Goal: Information Seeking & Learning: Learn about a topic

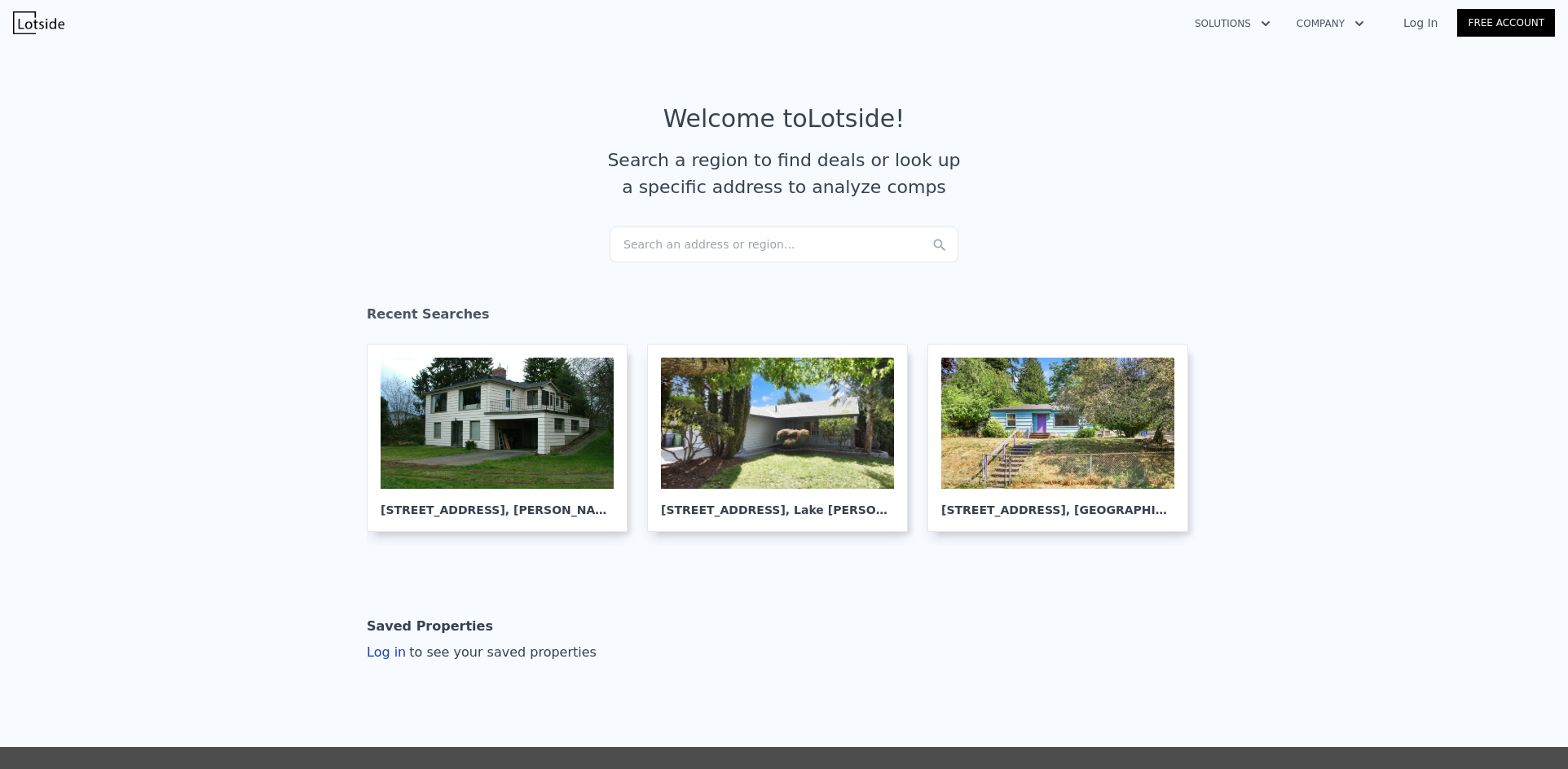
click at [667, 243] on div "Search an address or region..." at bounding box center [783, 244] width 349 height 36
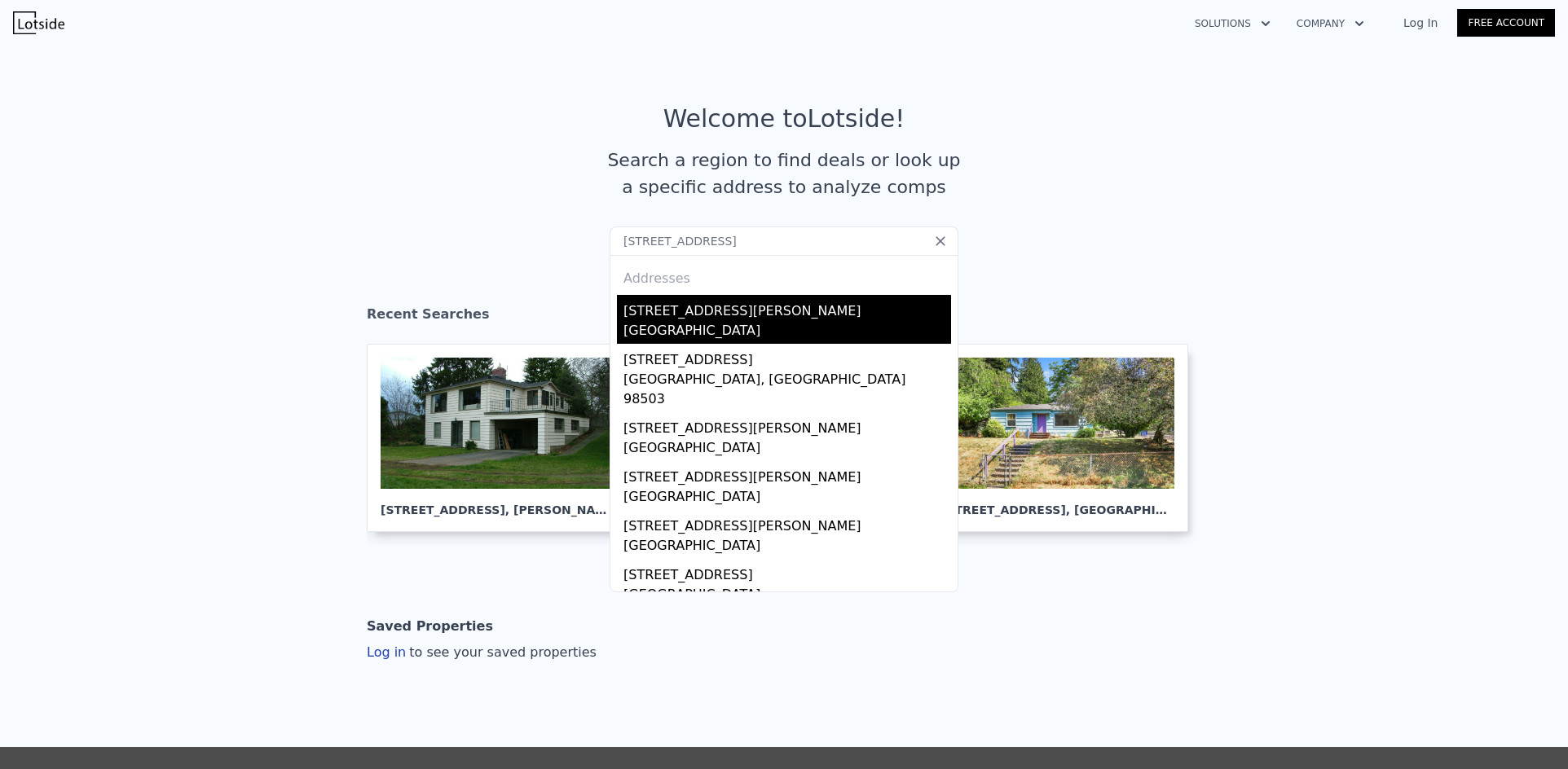
type input "[STREET_ADDRESS]"
click at [699, 318] on div "[STREET_ADDRESS][PERSON_NAME]" at bounding box center [787, 308] width 328 height 26
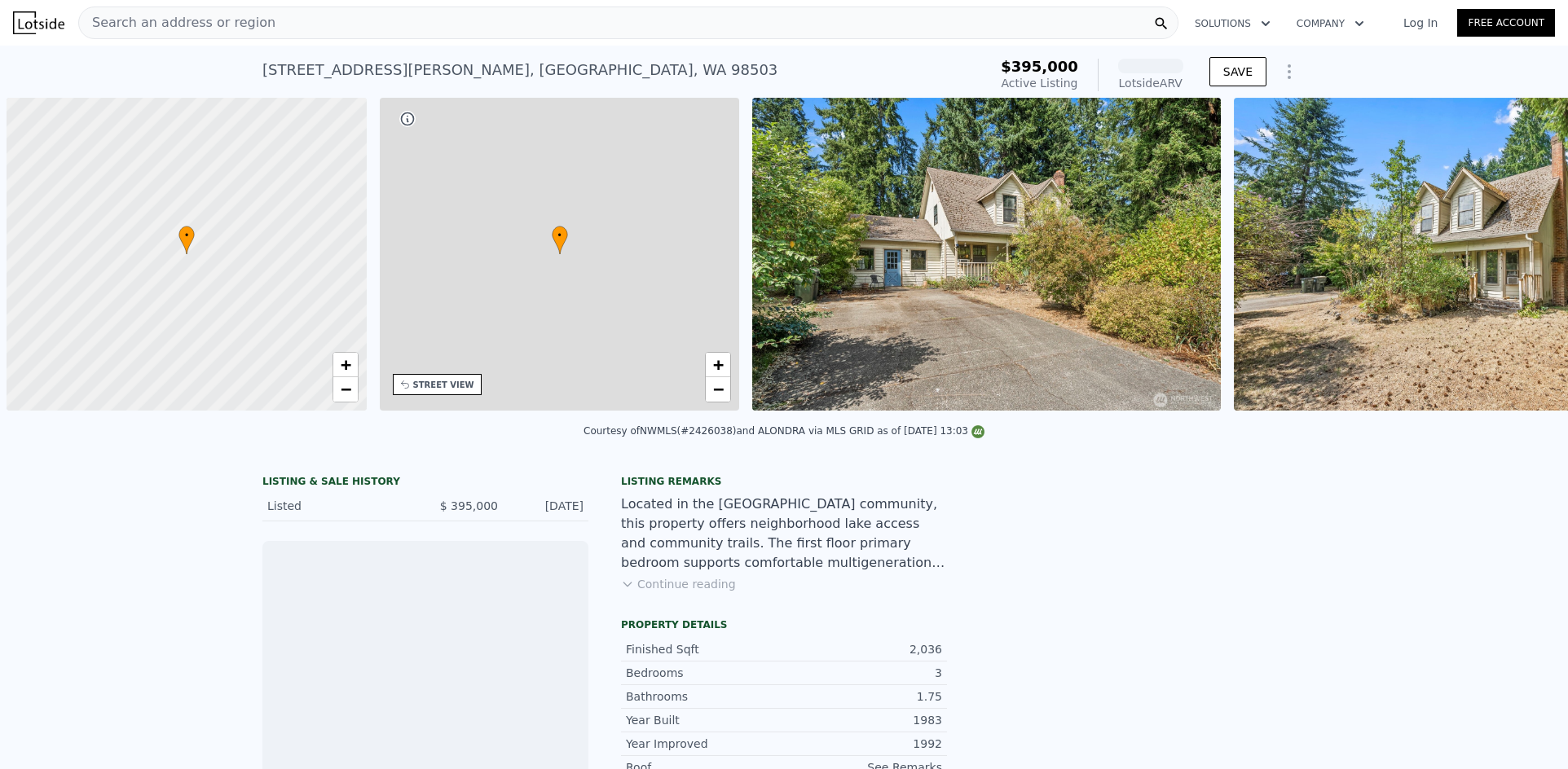
scroll to position [0, 7]
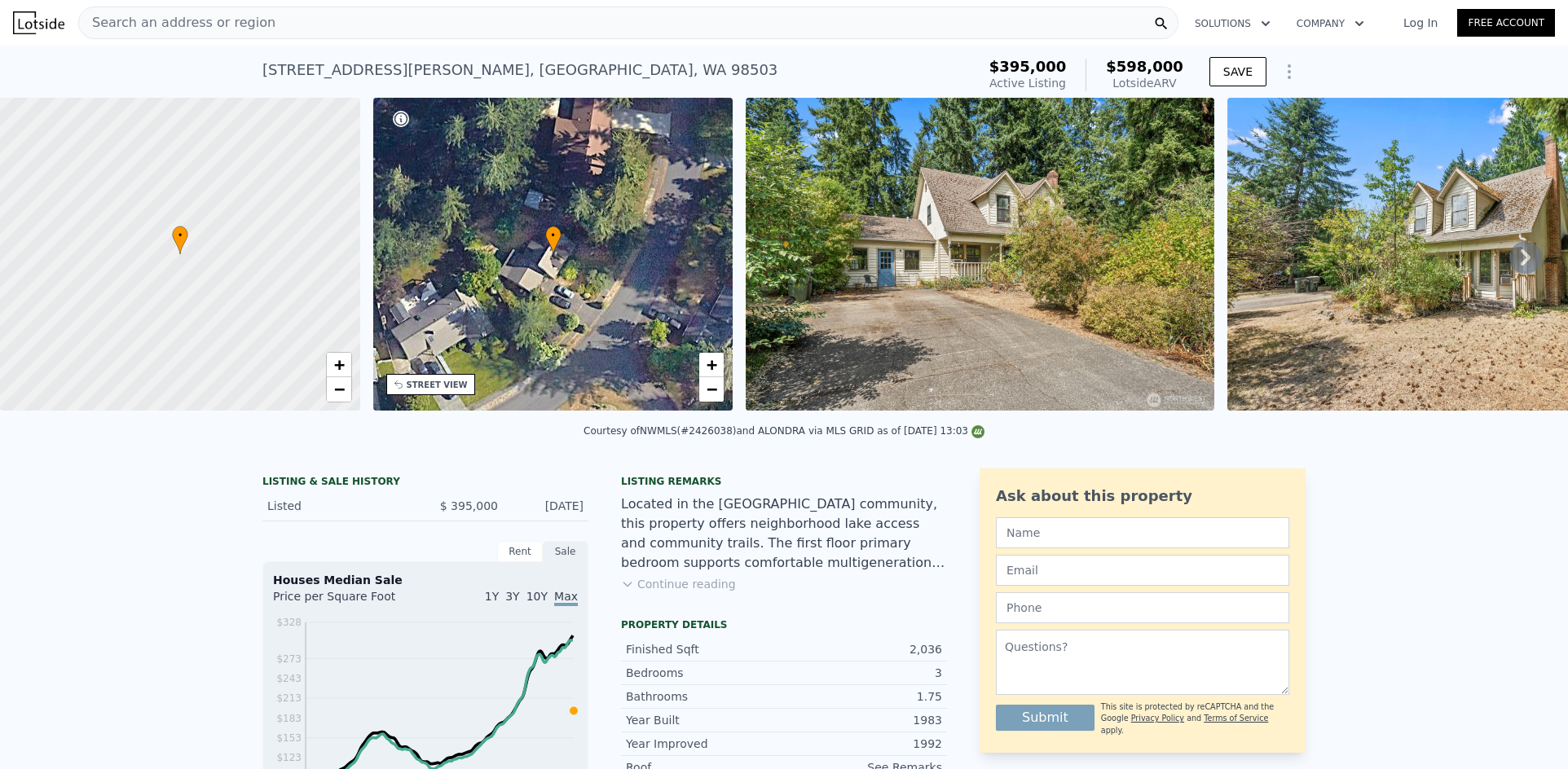
click at [303, 23] on div "Search an address or region" at bounding box center [629, 23] width 1100 height 33
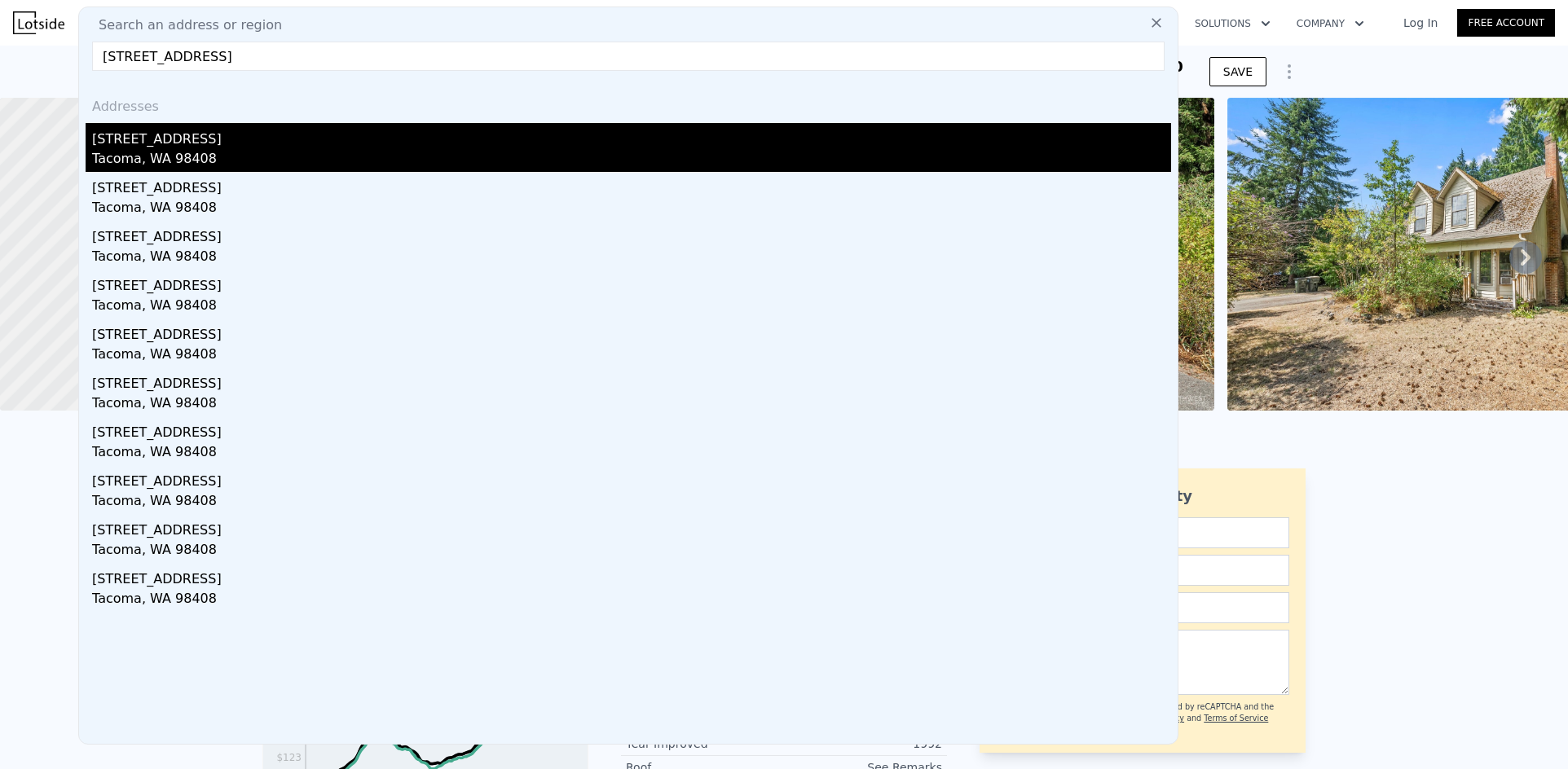
type input "[STREET_ADDRESS]"
click at [293, 160] on div "Tacoma, WA 98408" at bounding box center [631, 160] width 1079 height 23
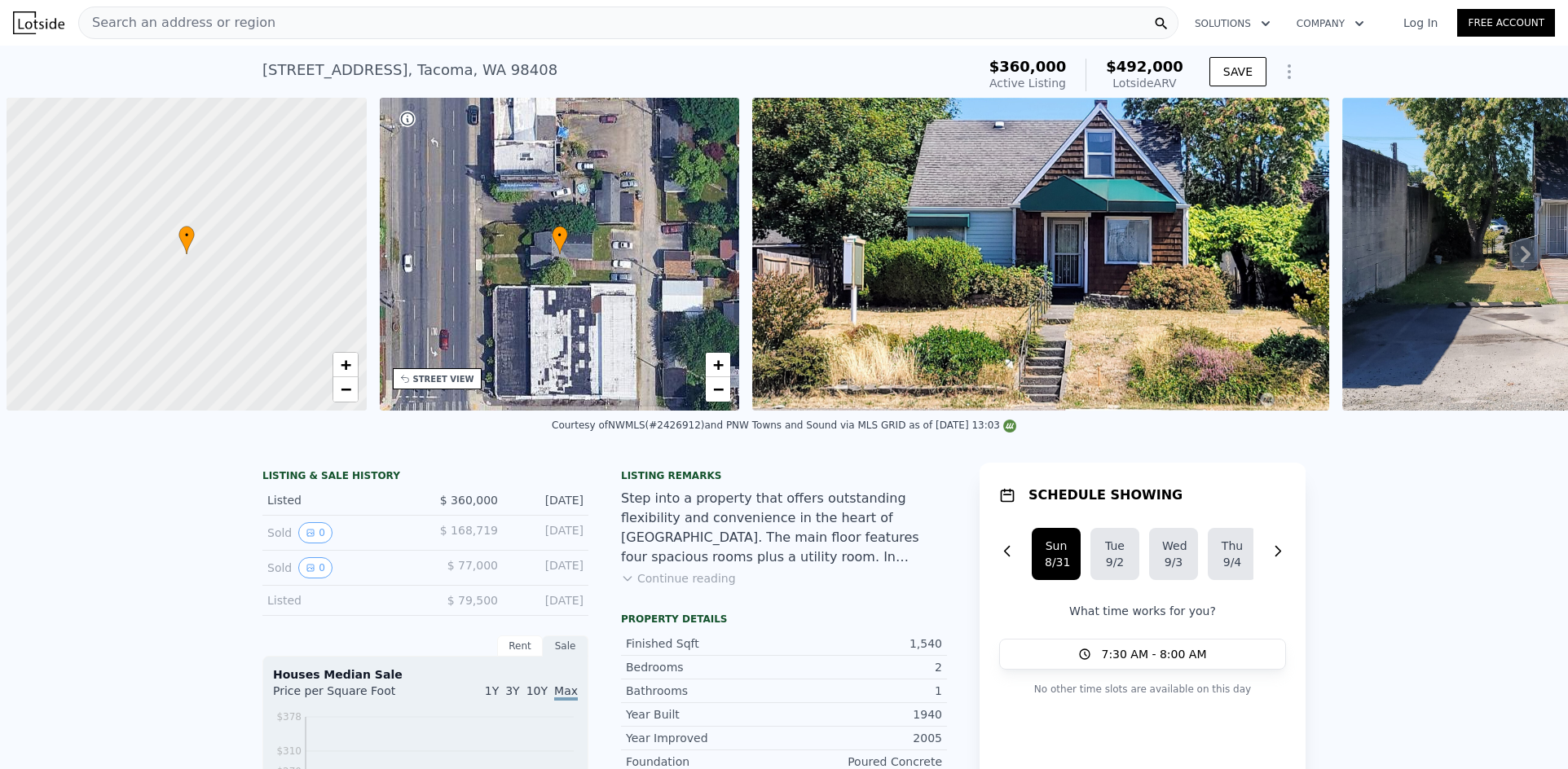
scroll to position [0, 7]
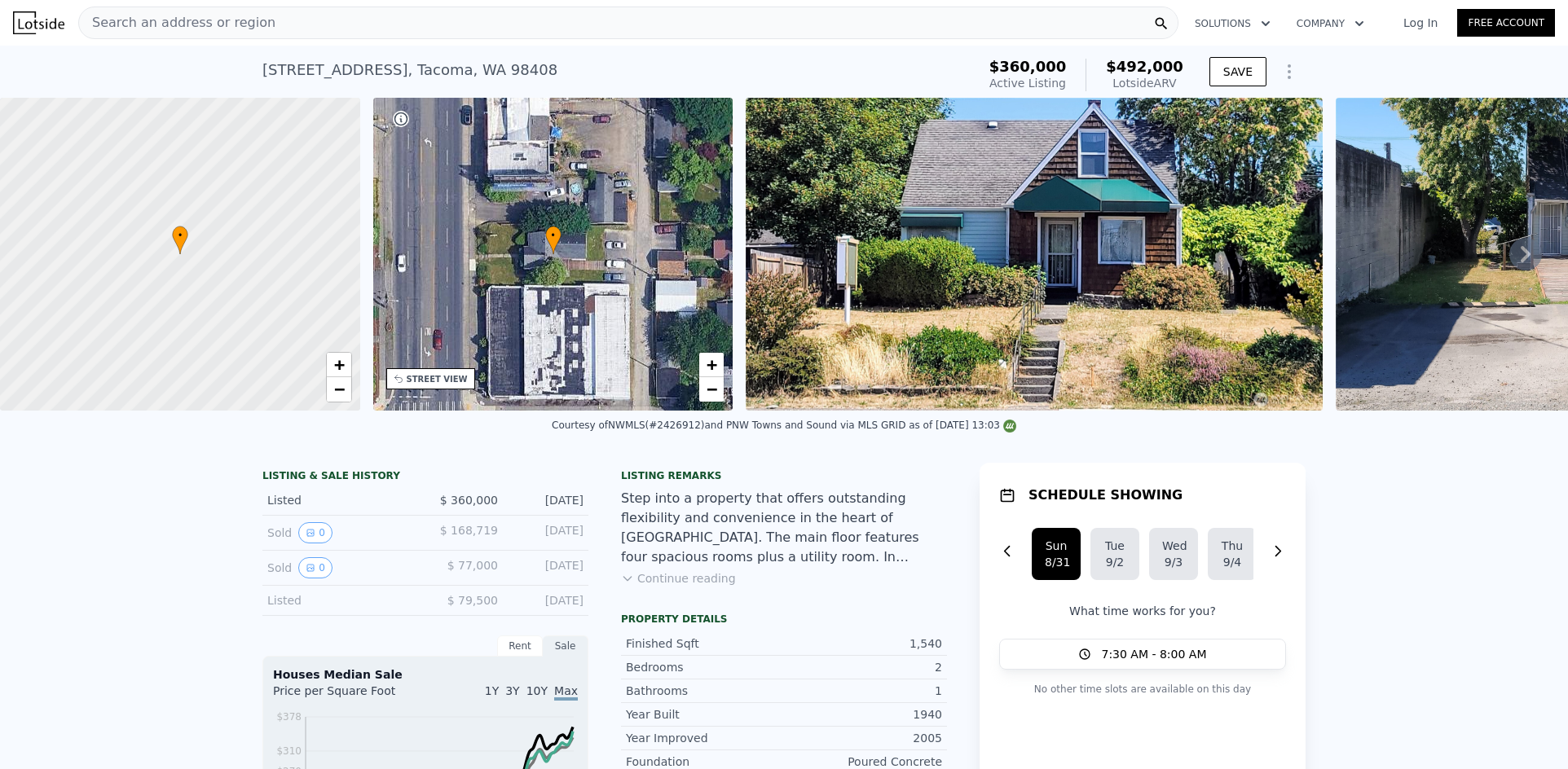
click at [349, 28] on div "Search an address or region" at bounding box center [629, 23] width 1100 height 33
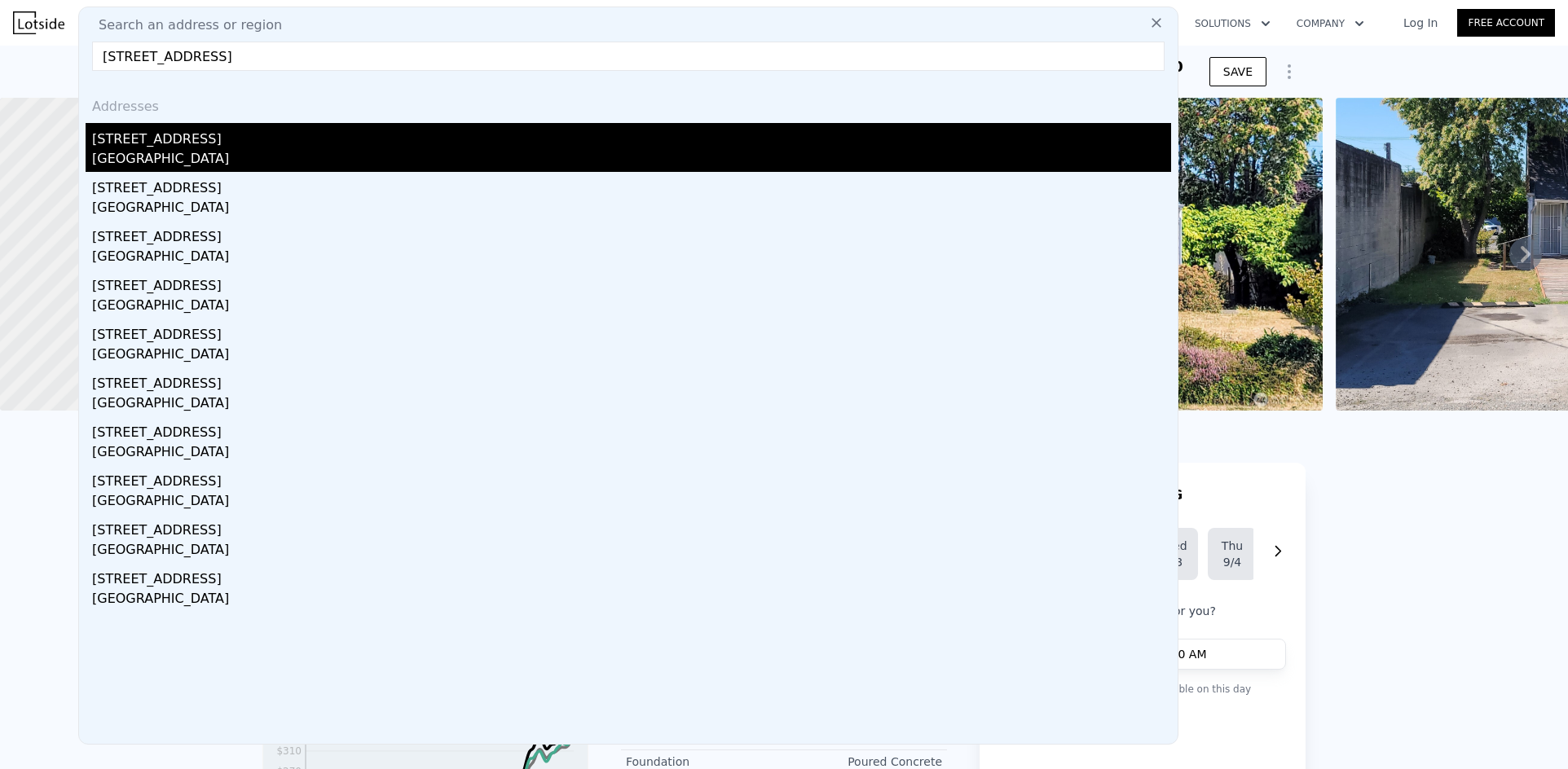
type input "[STREET_ADDRESS]"
click at [211, 140] on div "[STREET_ADDRESS]" at bounding box center [631, 135] width 1079 height 26
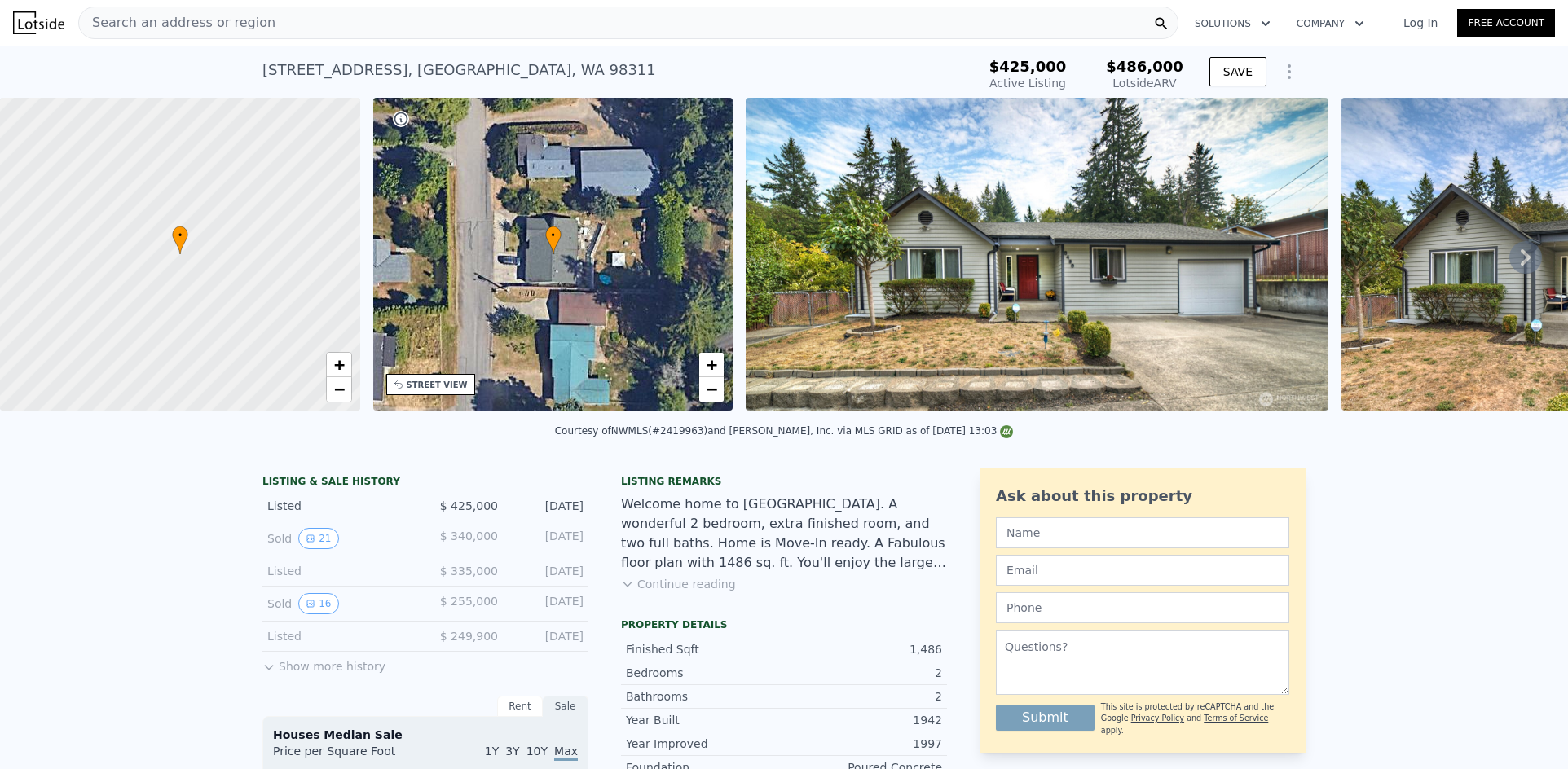
click at [335, 25] on div "Search an address or region" at bounding box center [629, 23] width 1100 height 33
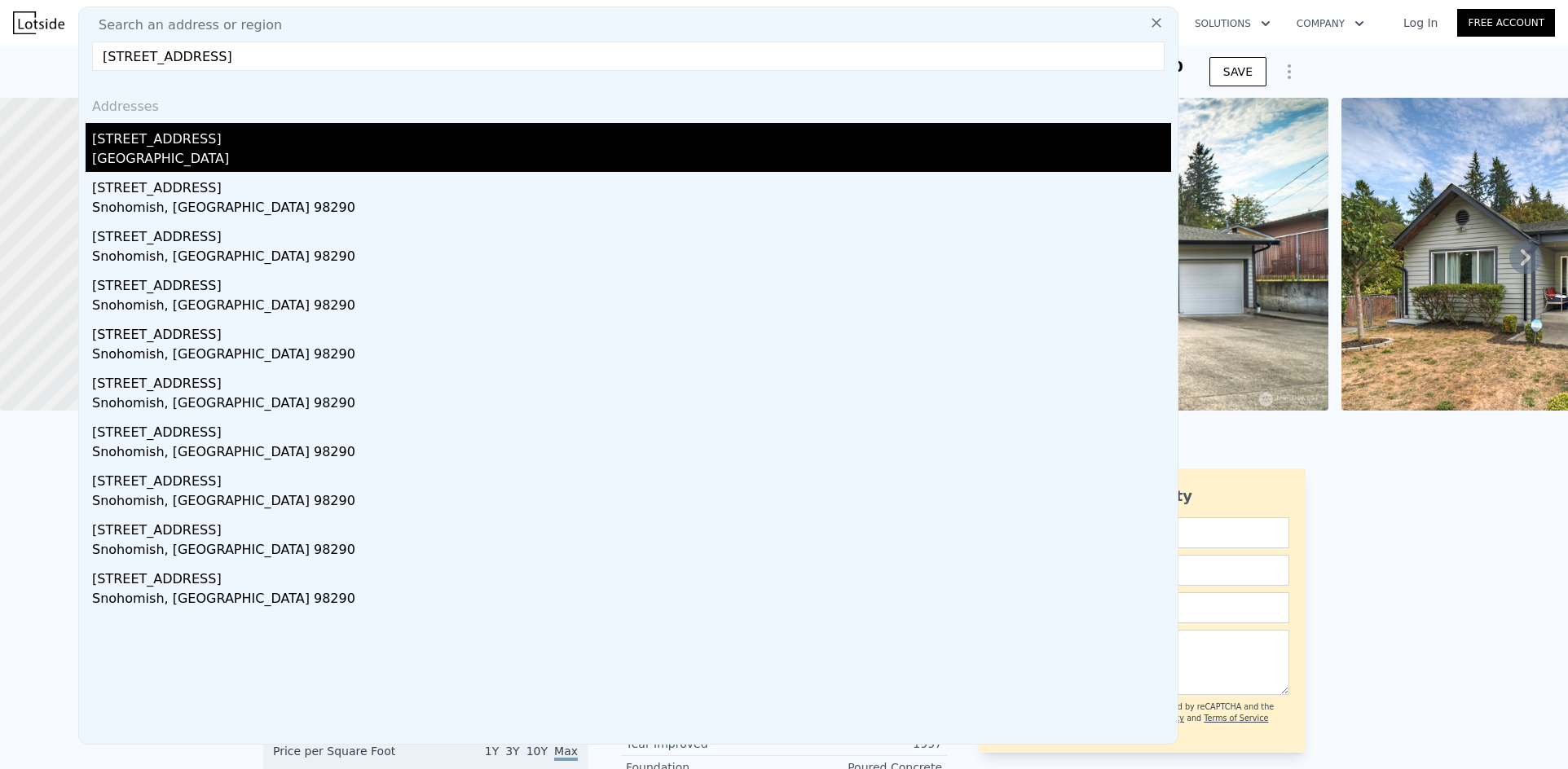
type input "[STREET_ADDRESS]"
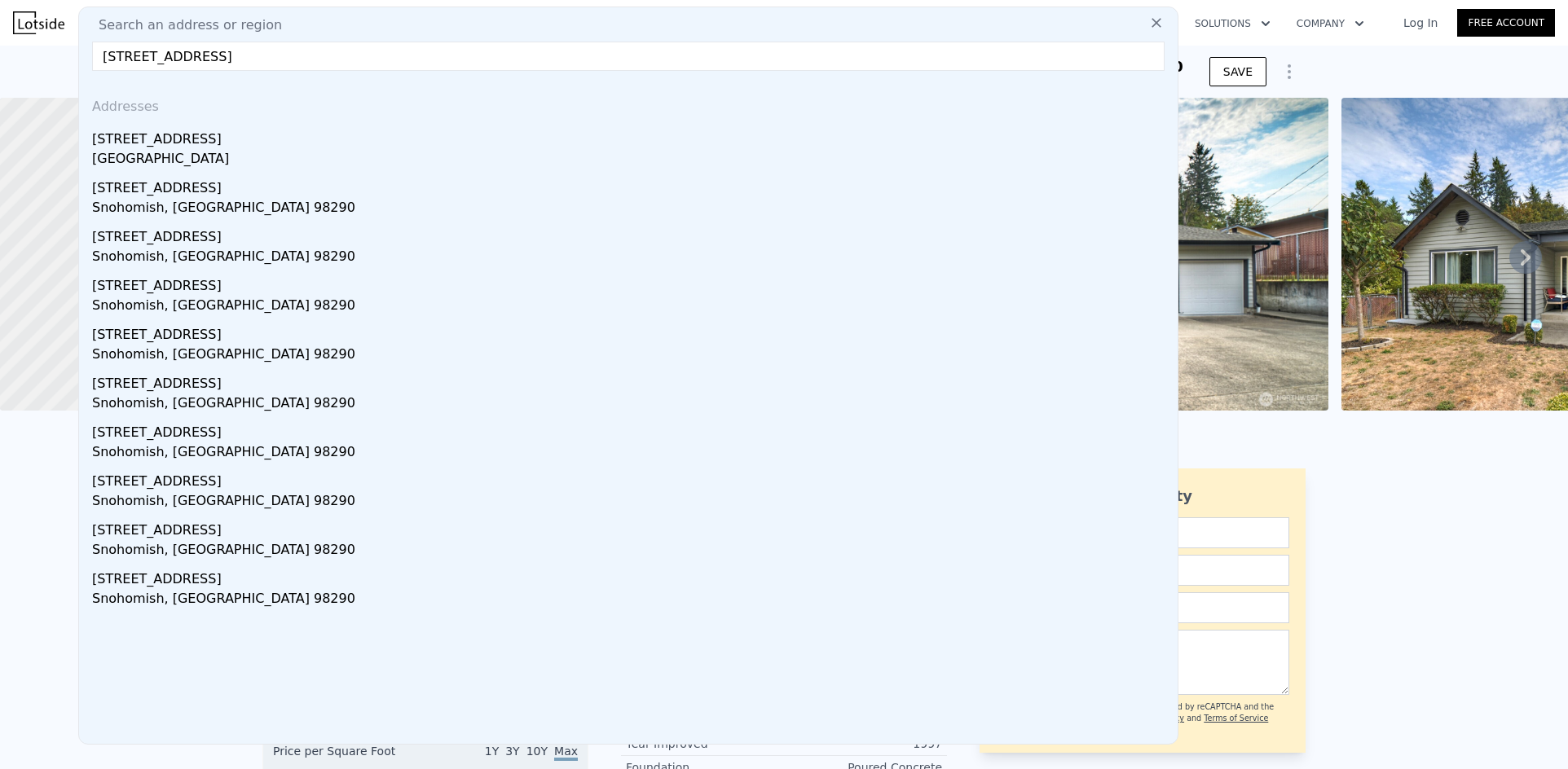
drag, startPoint x: 202, startPoint y: 142, endPoint x: 971, endPoint y: 166, distance: 769.4
click at [201, 142] on div "[STREET_ADDRESS]" at bounding box center [631, 135] width 1079 height 26
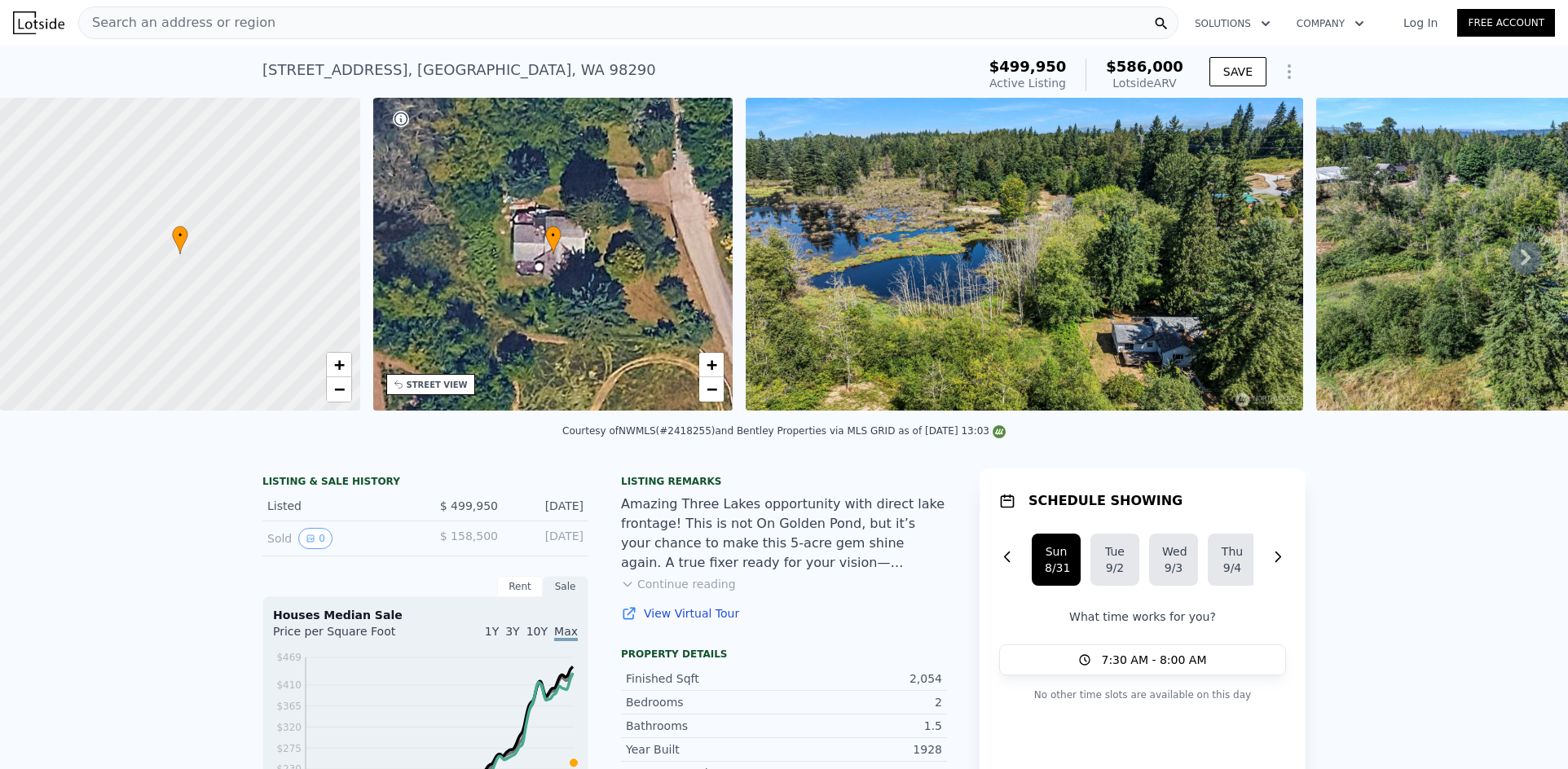
click at [395, 26] on div "Search an address or region" at bounding box center [629, 23] width 1100 height 33
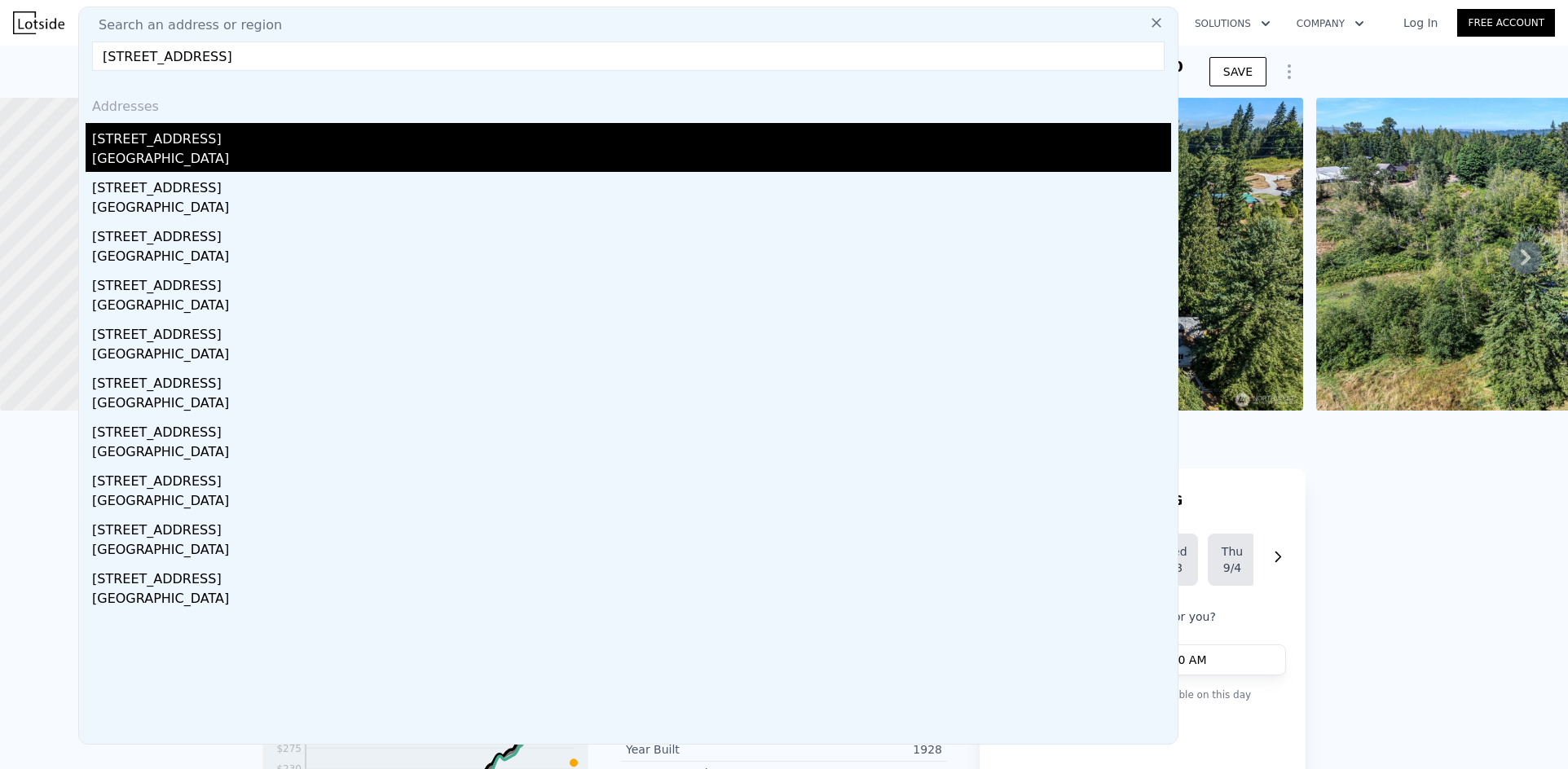
type input "[STREET_ADDRESS]"
click at [255, 137] on div "[STREET_ADDRESS]" at bounding box center [631, 135] width 1079 height 26
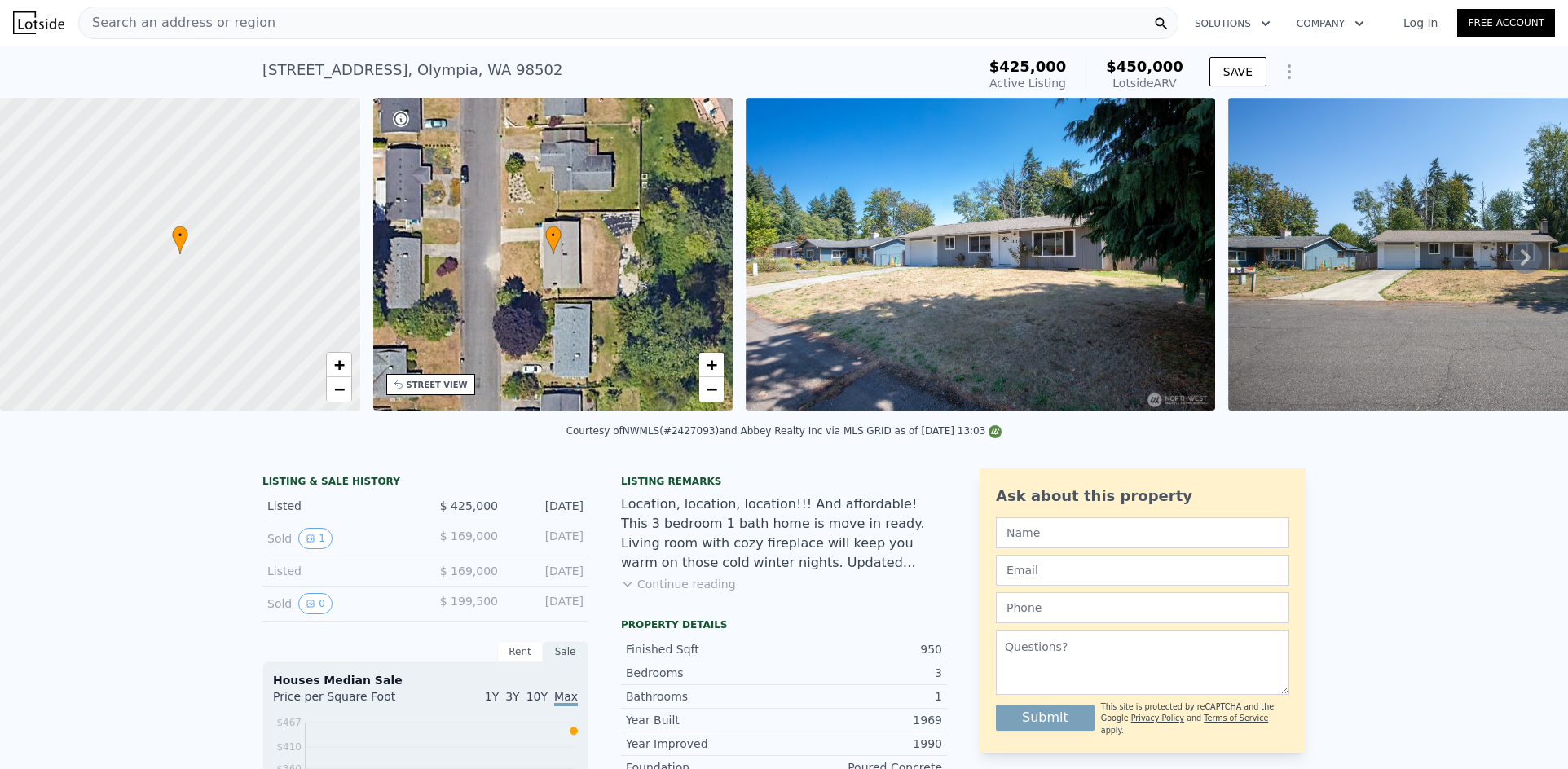
click at [318, 28] on div "Search an address or region" at bounding box center [629, 23] width 1100 height 33
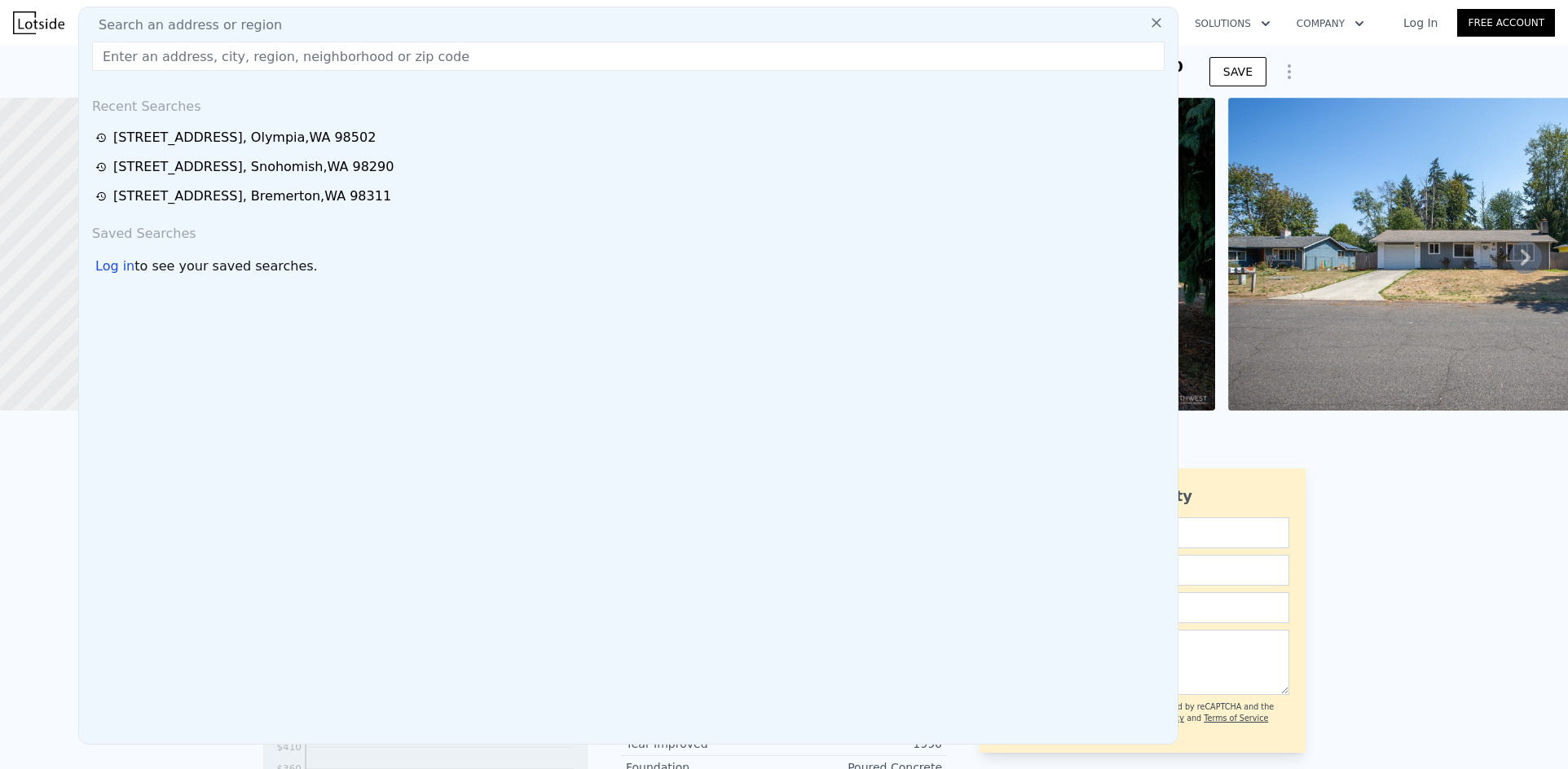
click at [318, 24] on div "Search an address or region" at bounding box center [628, 25] width 1086 height 19
click at [304, 54] on input "text" at bounding box center [628, 56] width 1072 height 29
paste input "[STREET_ADDRESS]"
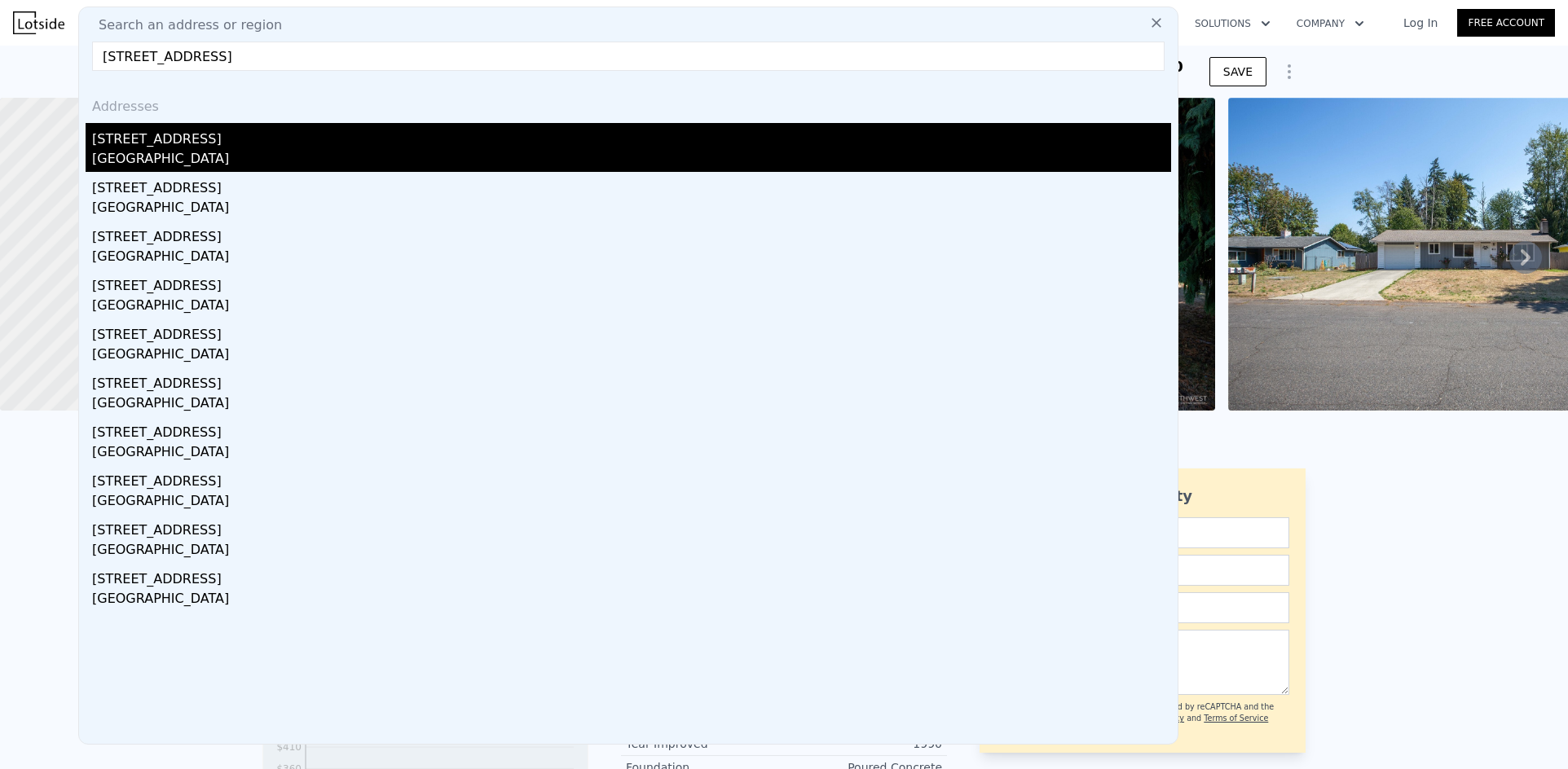
type input "[STREET_ADDRESS]"
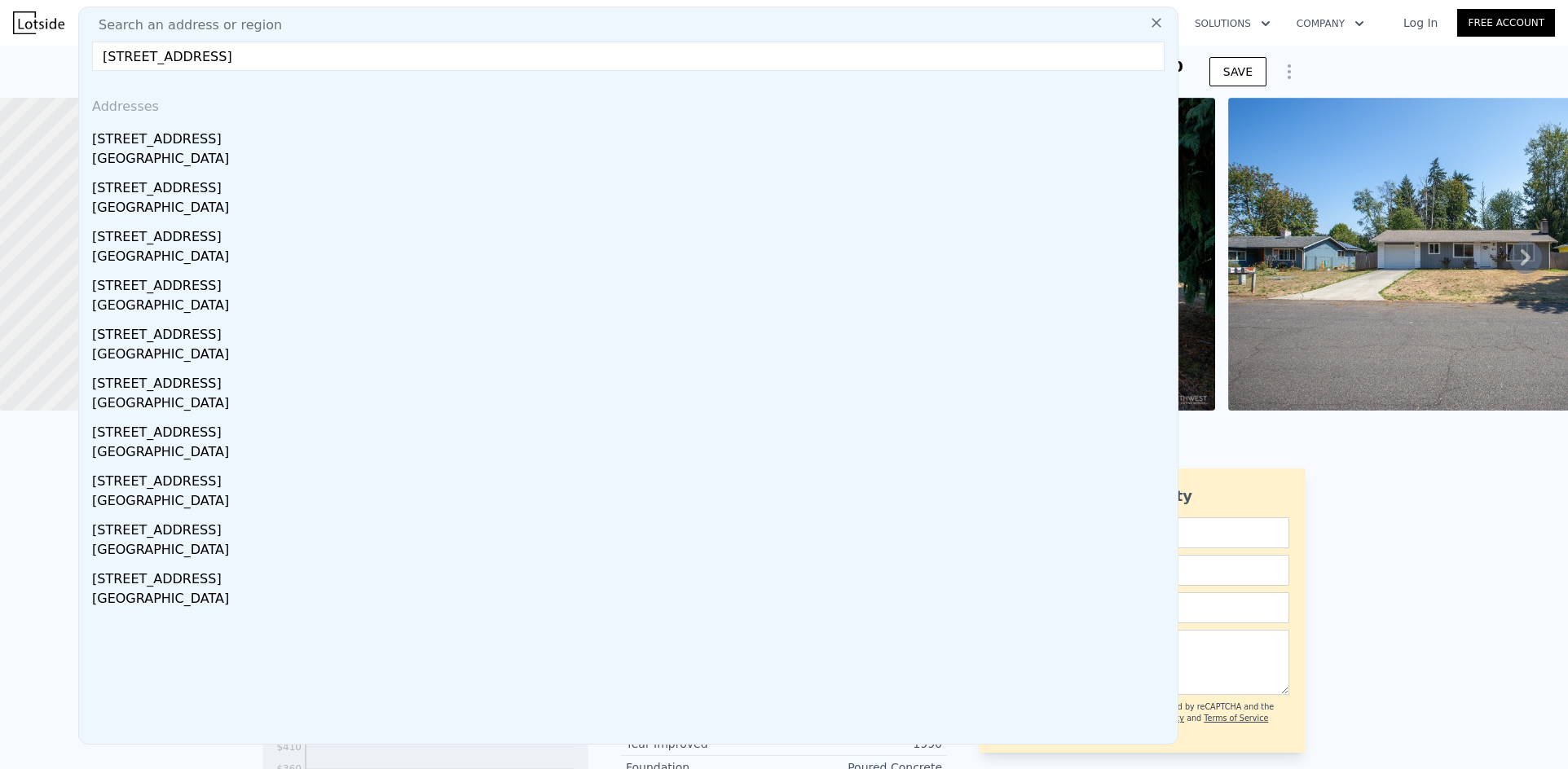
drag, startPoint x: 226, startPoint y: 144, endPoint x: 617, endPoint y: 201, distance: 395.1
click at [225, 144] on div "[STREET_ADDRESS]" at bounding box center [631, 135] width 1079 height 26
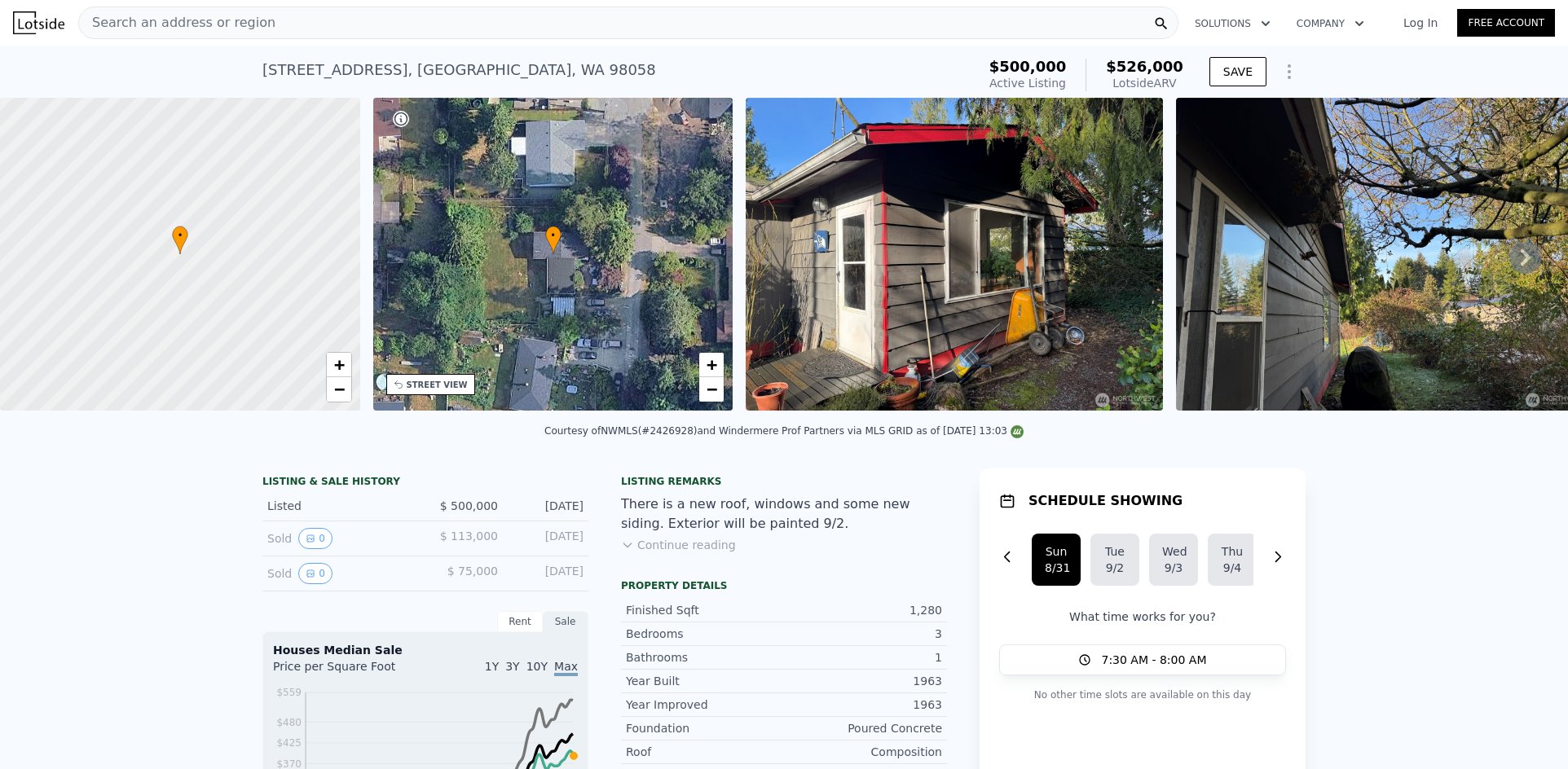
click at [251, 25] on span "Search an address or region" at bounding box center [177, 23] width 196 height 19
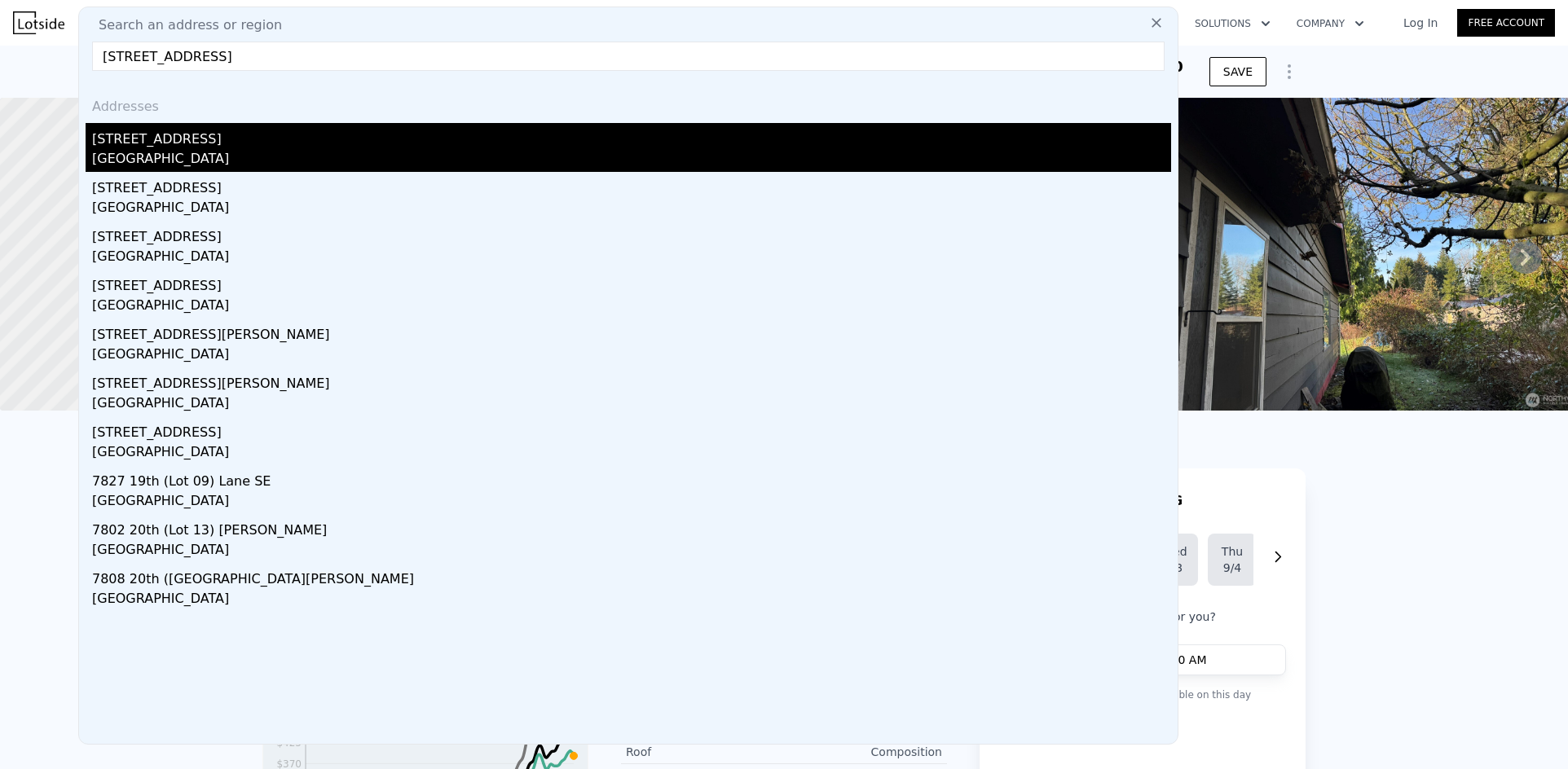
type input "[STREET_ADDRESS]"
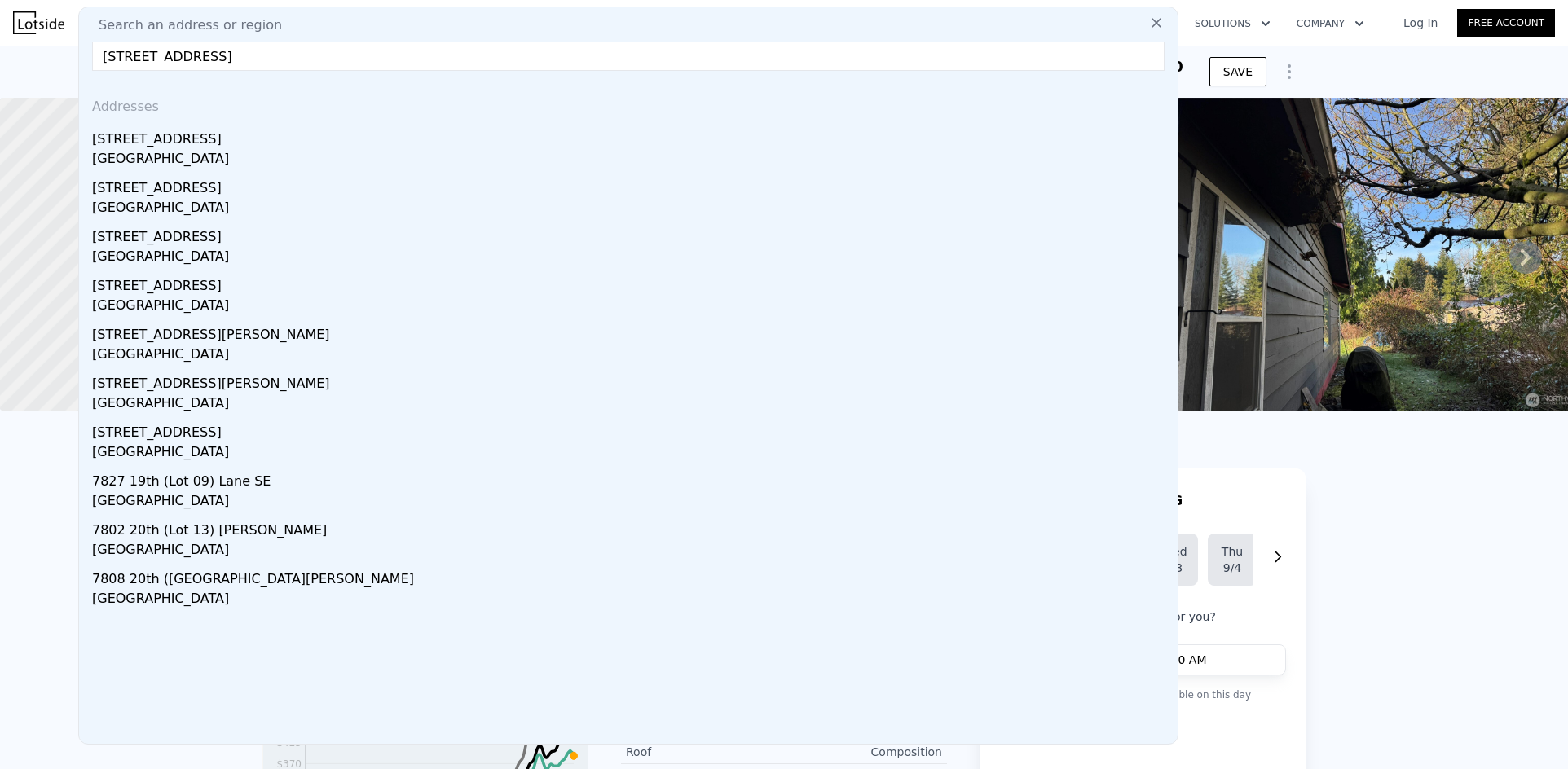
drag, startPoint x: 211, startPoint y: 144, endPoint x: 863, endPoint y: 157, distance: 652.1
click at [211, 144] on div "[STREET_ADDRESS]" at bounding box center [631, 135] width 1079 height 26
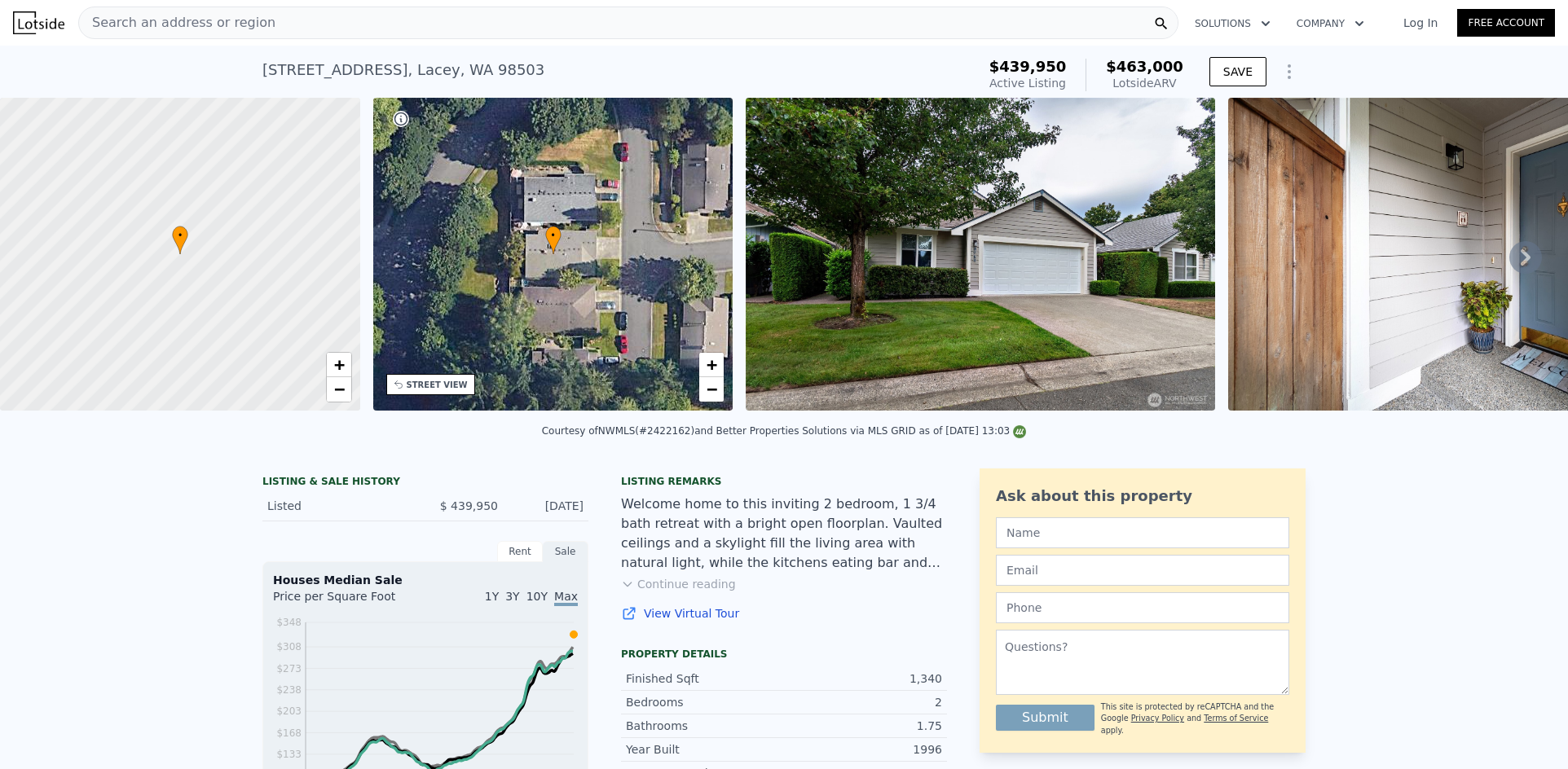
click at [69, 68] on div "[STREET_ADDRESS] Active at $439,950 (~ARV $463k ) $439,950 Active Listing $463,…" at bounding box center [784, 72] width 1568 height 52
click at [141, 30] on span "Search an address or region" at bounding box center [177, 23] width 196 height 19
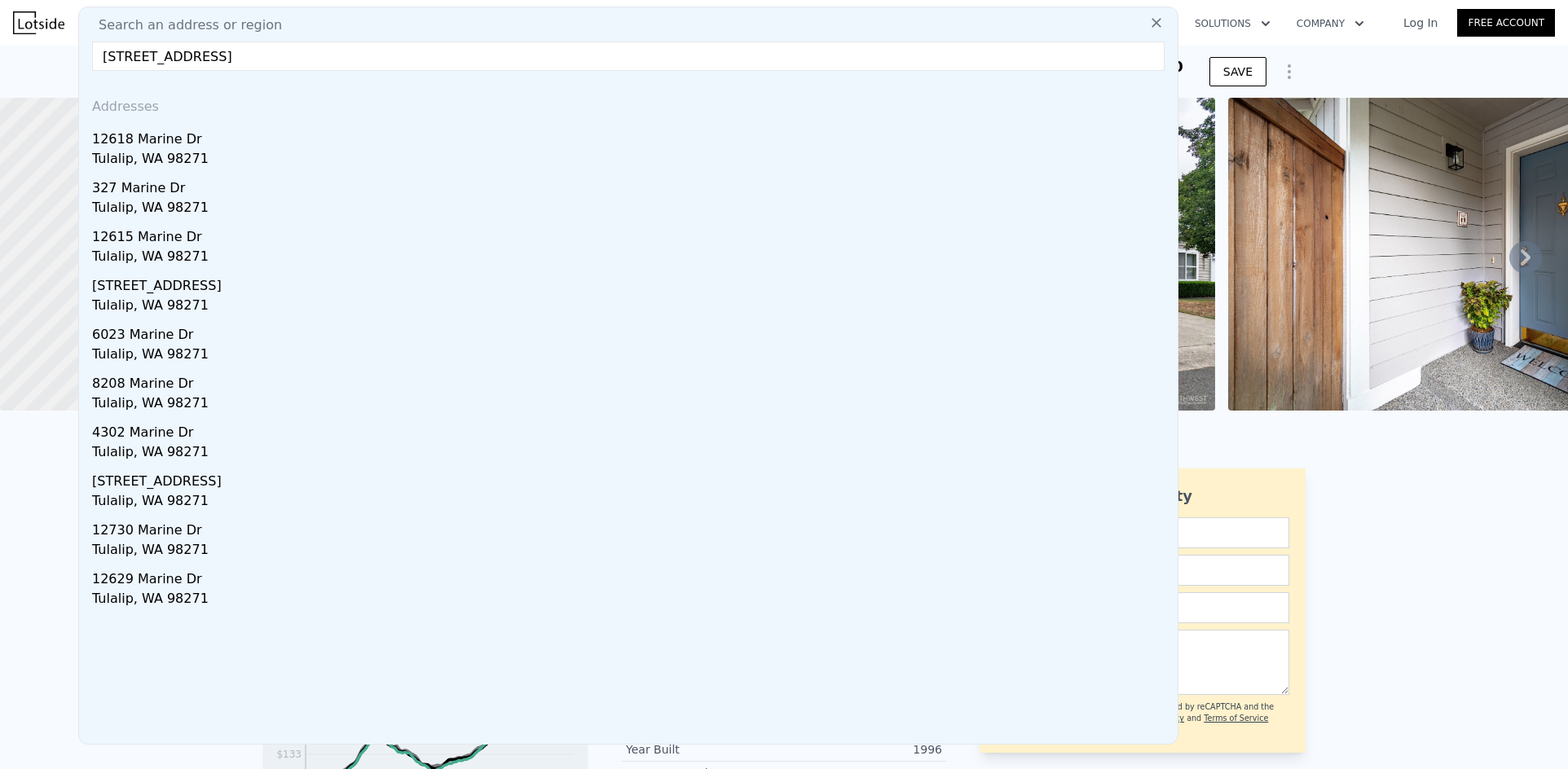
type input "[STREET_ADDRESS]"
click at [198, 136] on div "12618 Marine Dr" at bounding box center [631, 135] width 1079 height 26
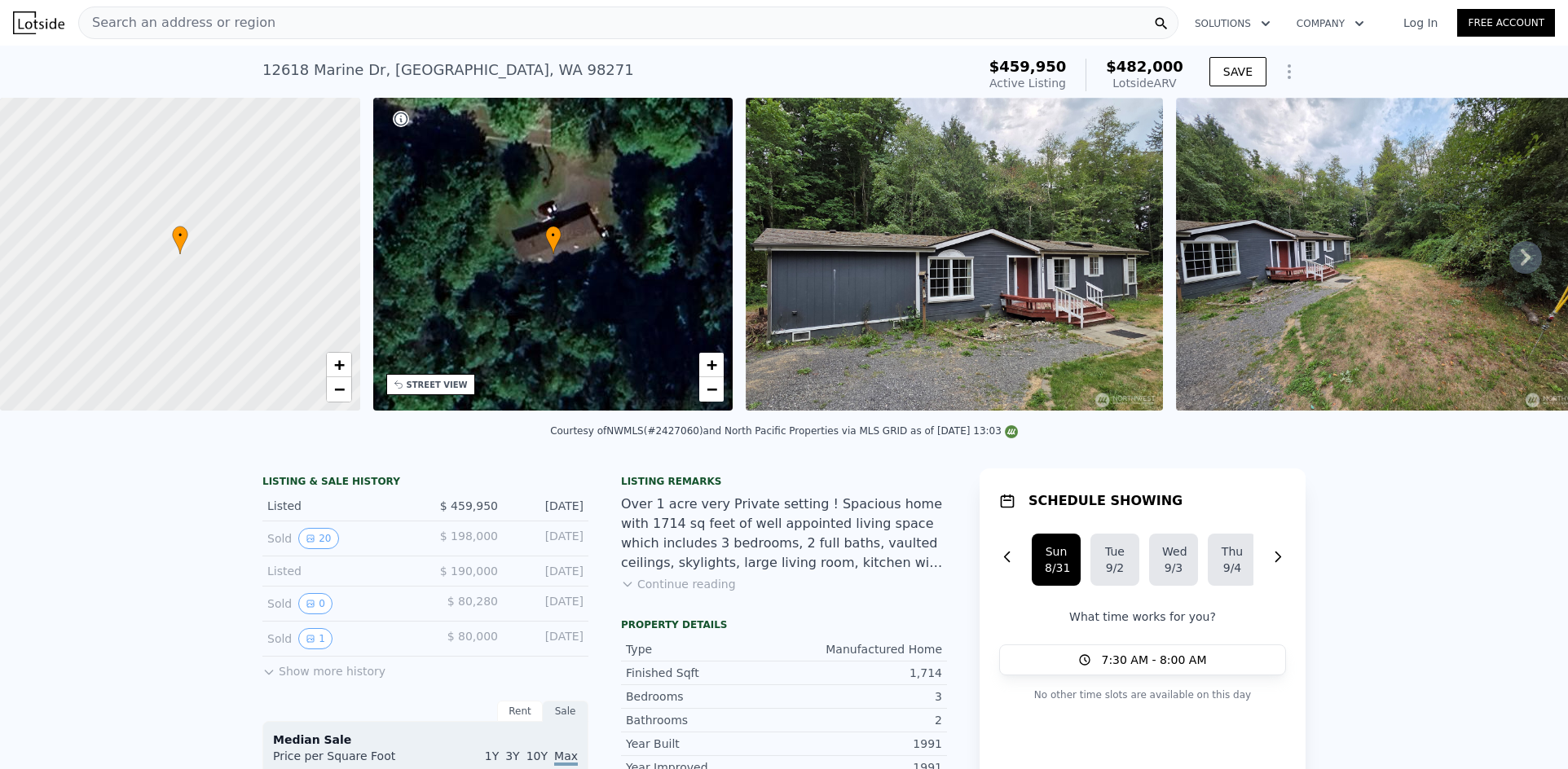
click at [393, 27] on div "Search an address or region" at bounding box center [629, 23] width 1100 height 33
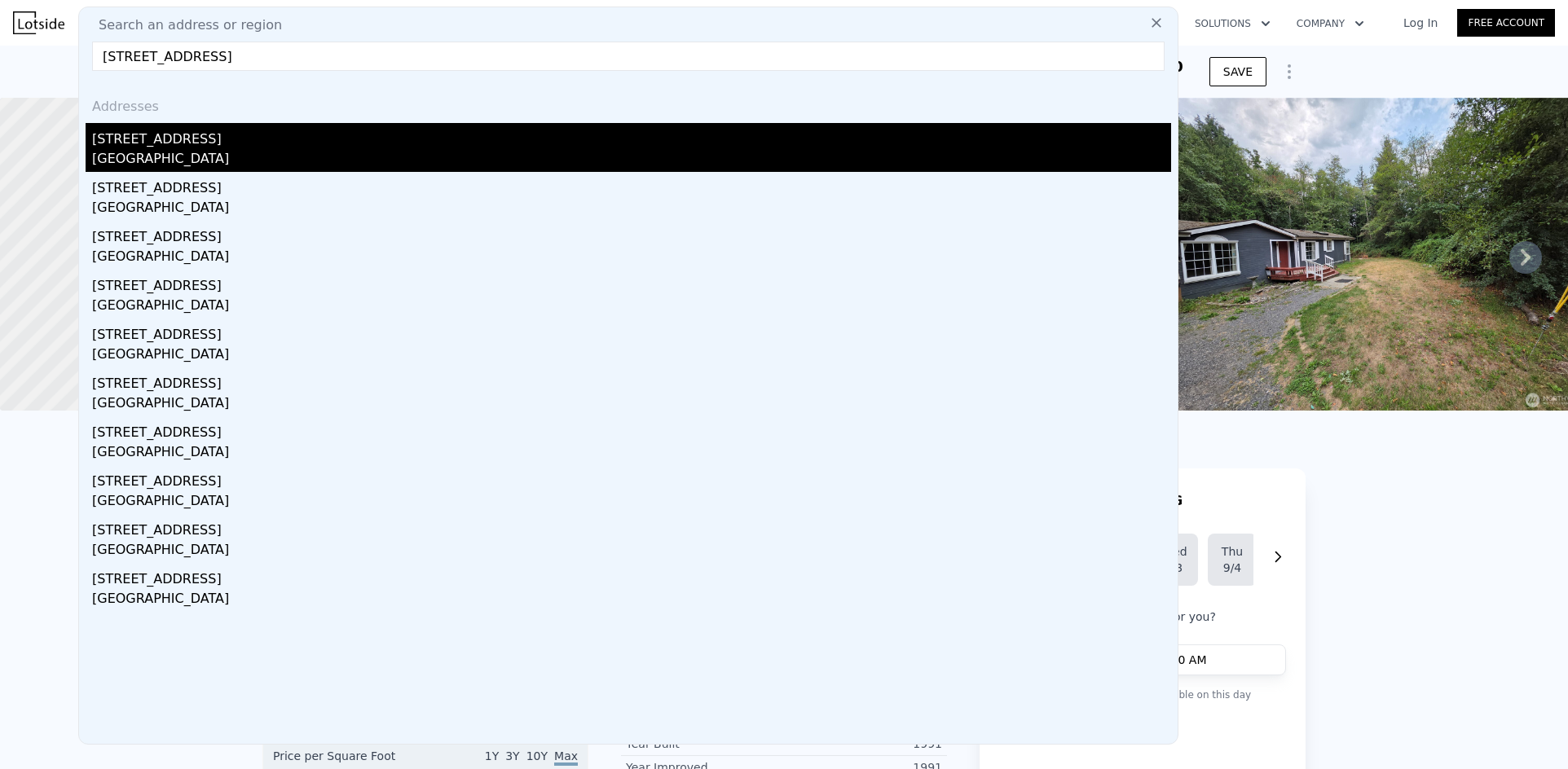
type input "[STREET_ADDRESS]"
click at [203, 145] on div "[STREET_ADDRESS]" at bounding box center [631, 135] width 1079 height 26
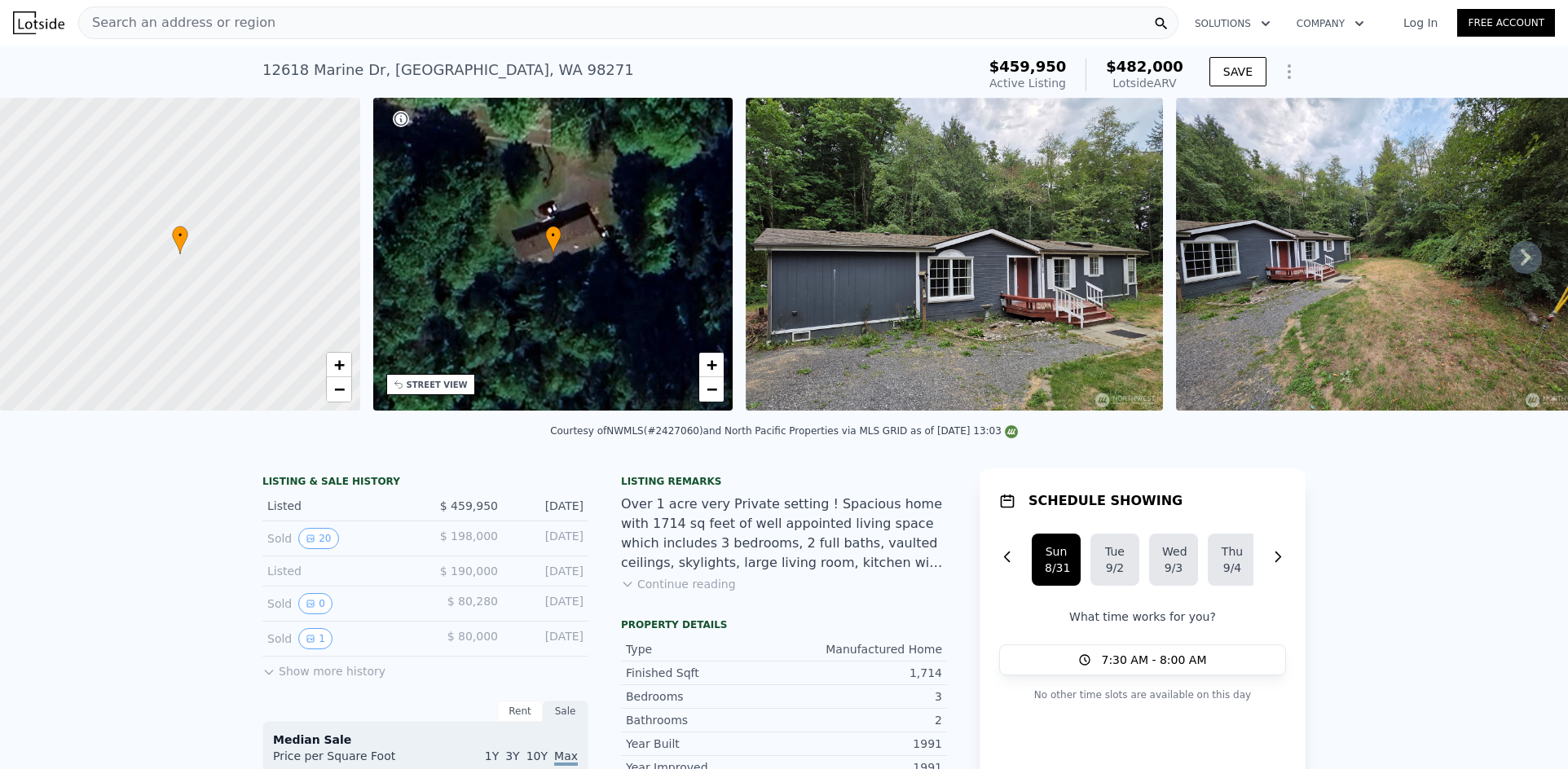
type input "5"
type input "1"
type input "2.75"
type input "1230"
type input "2190"
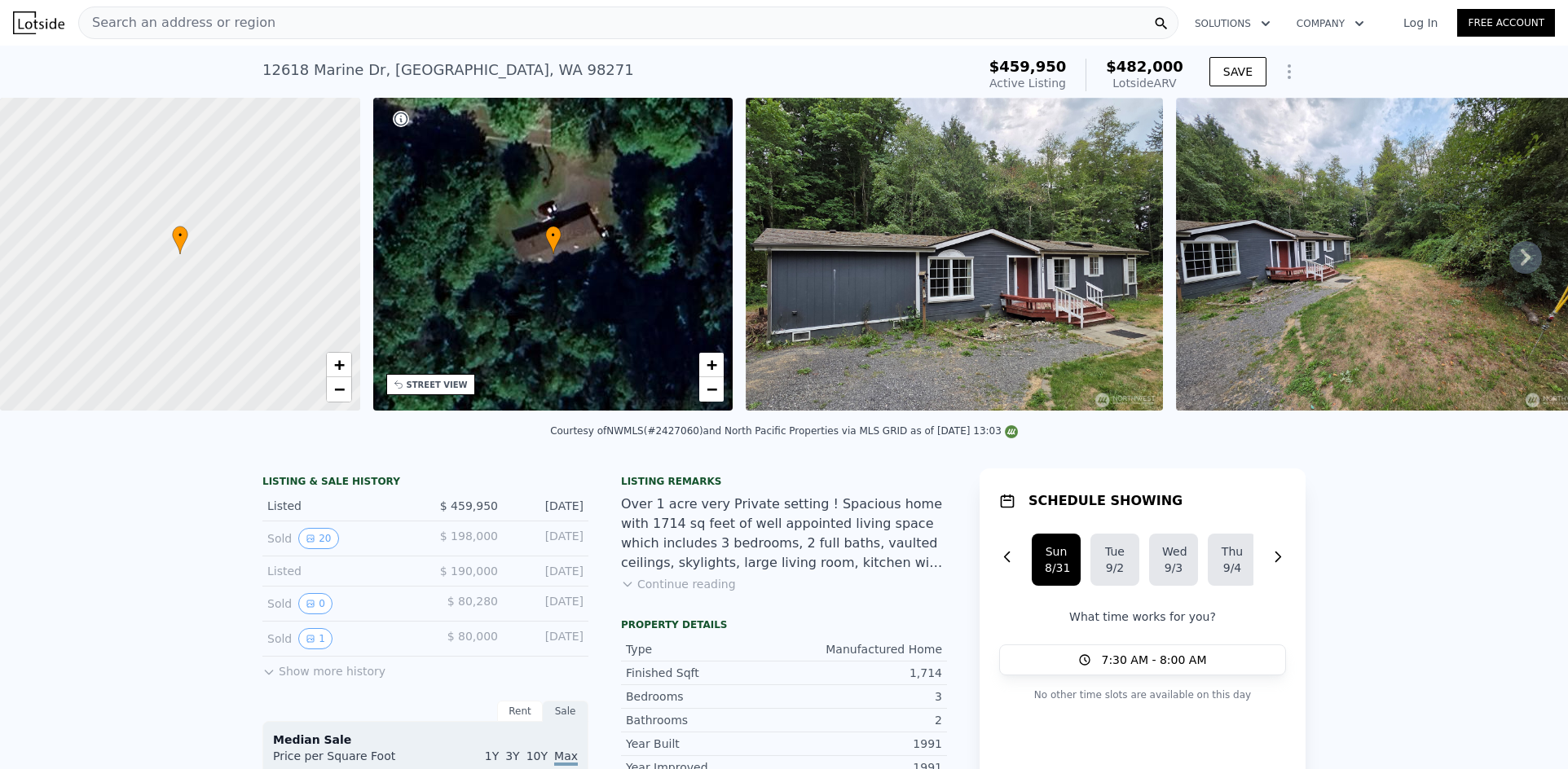
type input "8330"
type input "13938"
type input "$ 660,000"
type input "$ 184,469"
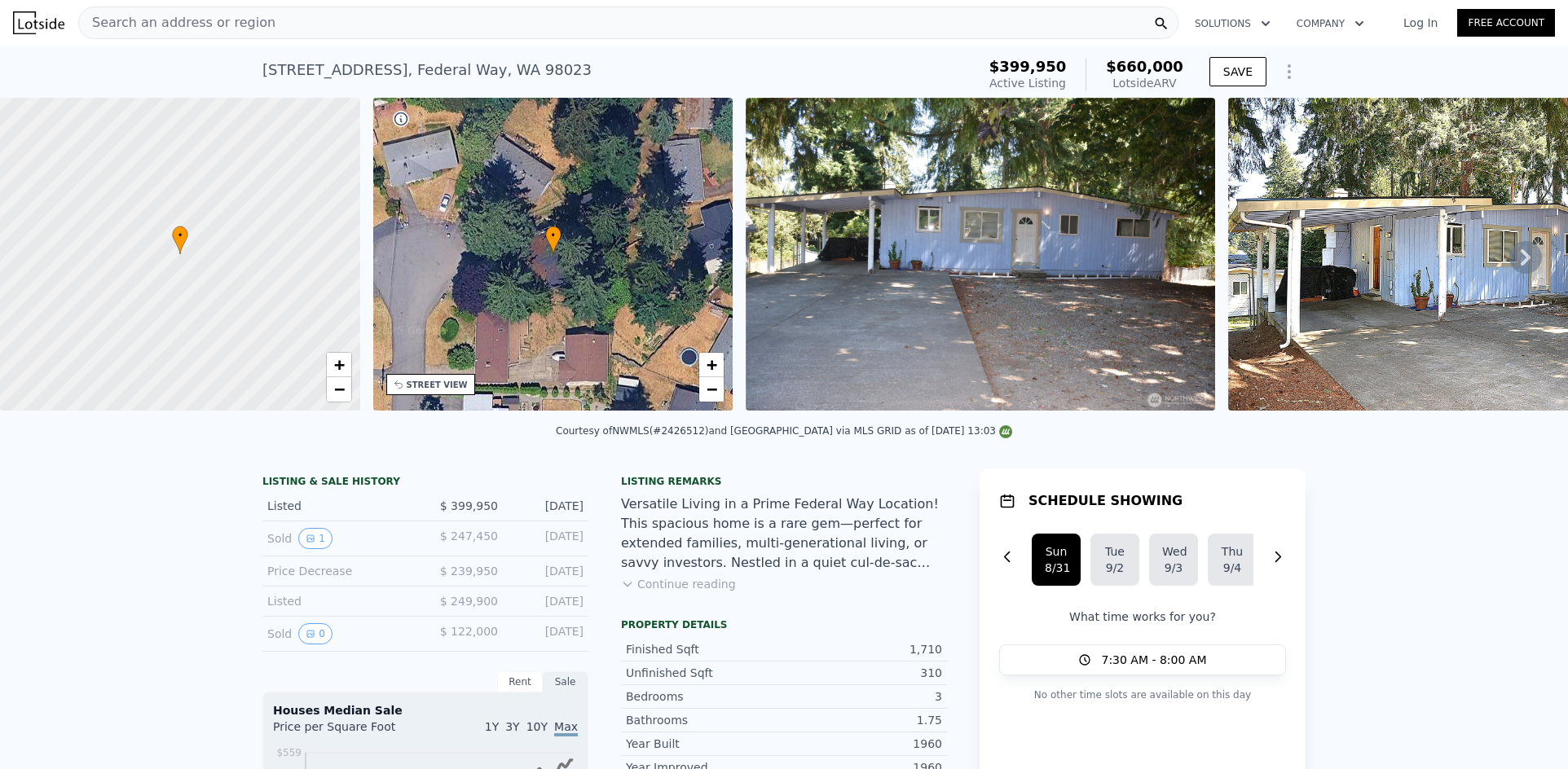
click at [431, 31] on div "Search an address or region" at bounding box center [629, 23] width 1100 height 33
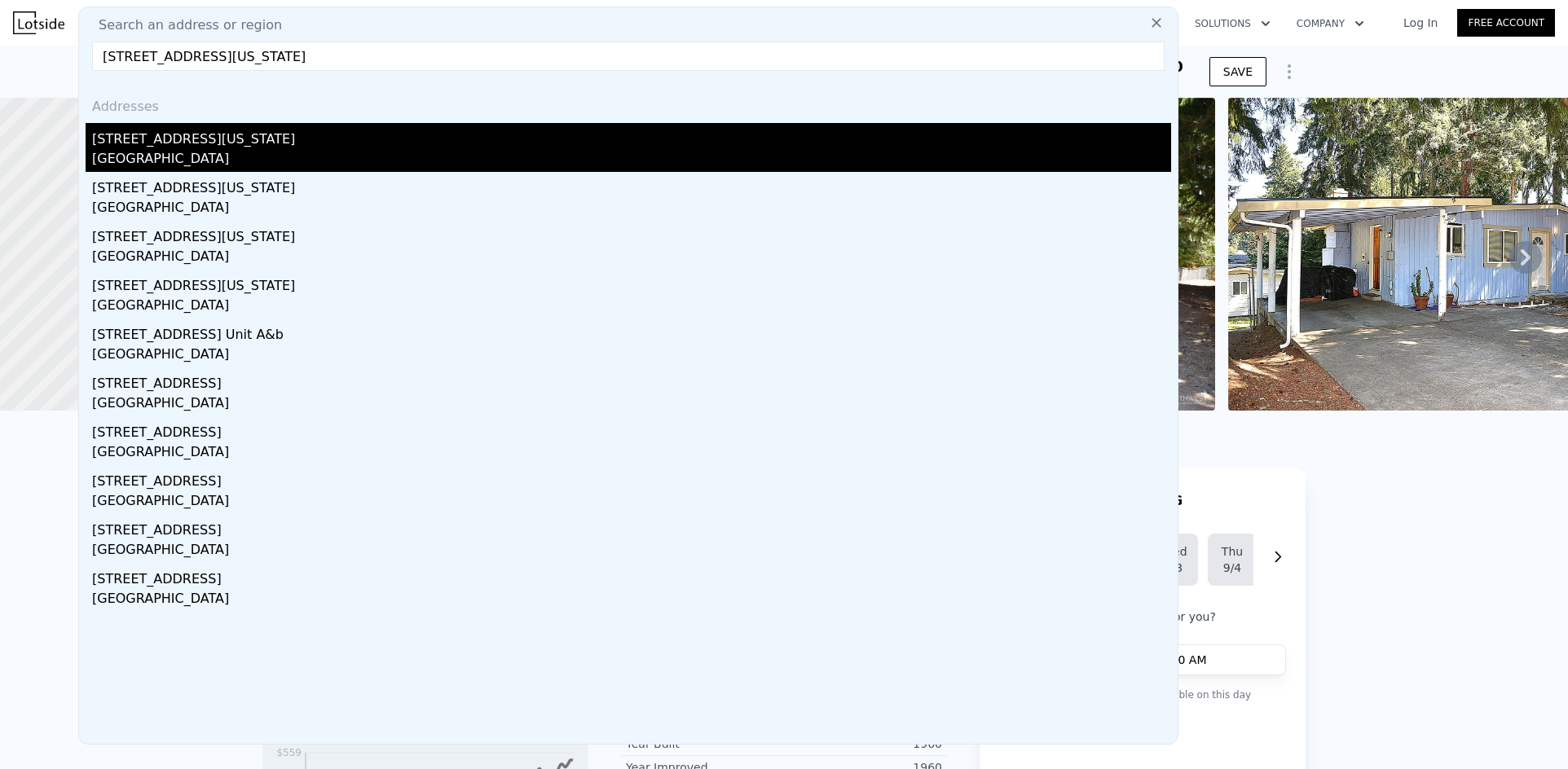
type input "[STREET_ADDRESS][US_STATE]"
click at [294, 144] on div "[STREET_ADDRESS][US_STATE]" at bounding box center [631, 135] width 1079 height 26
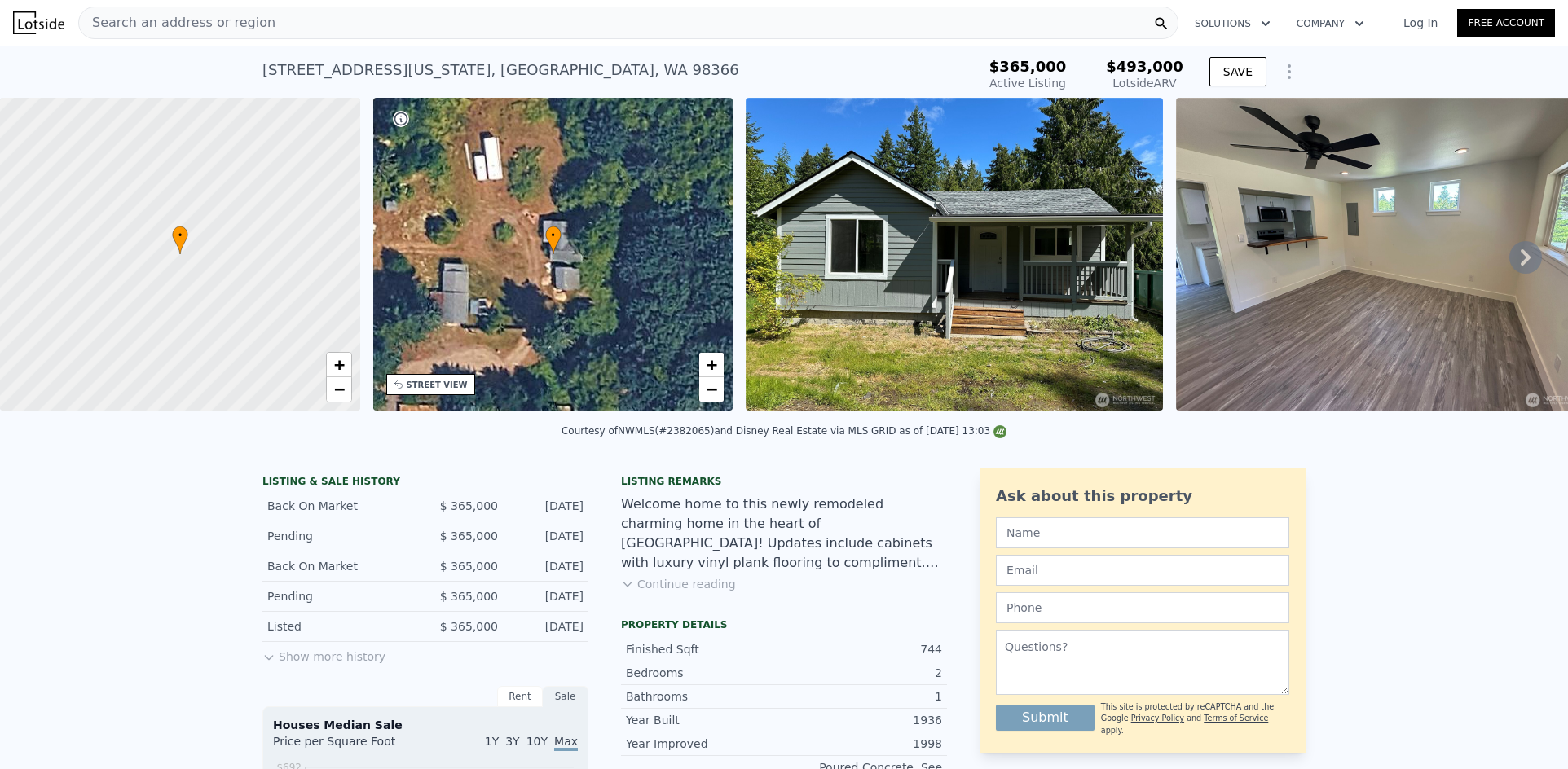
click at [233, 16] on span "Search an address or region" at bounding box center [177, 23] width 196 height 19
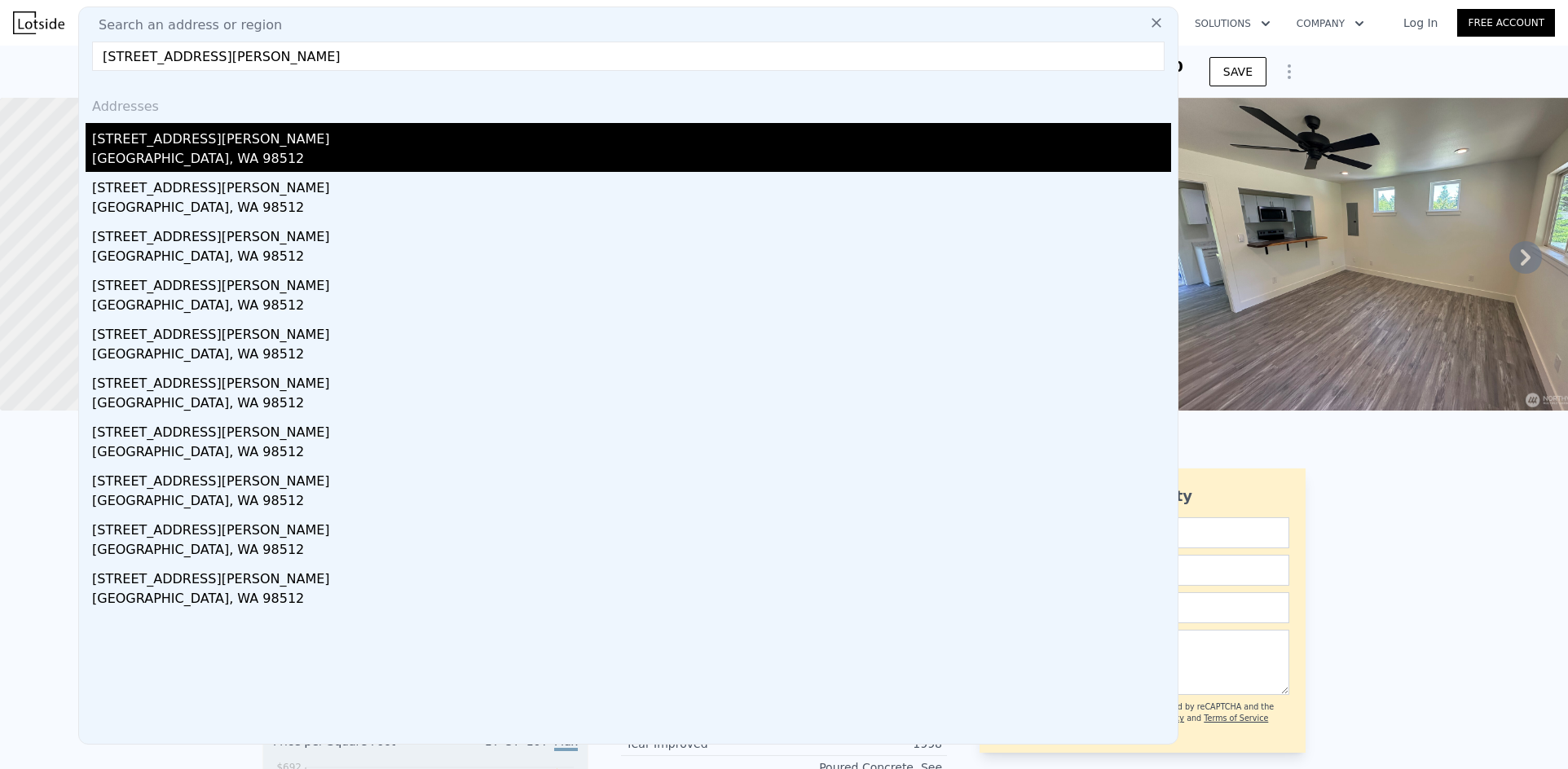
type input "[STREET_ADDRESS][PERSON_NAME]"
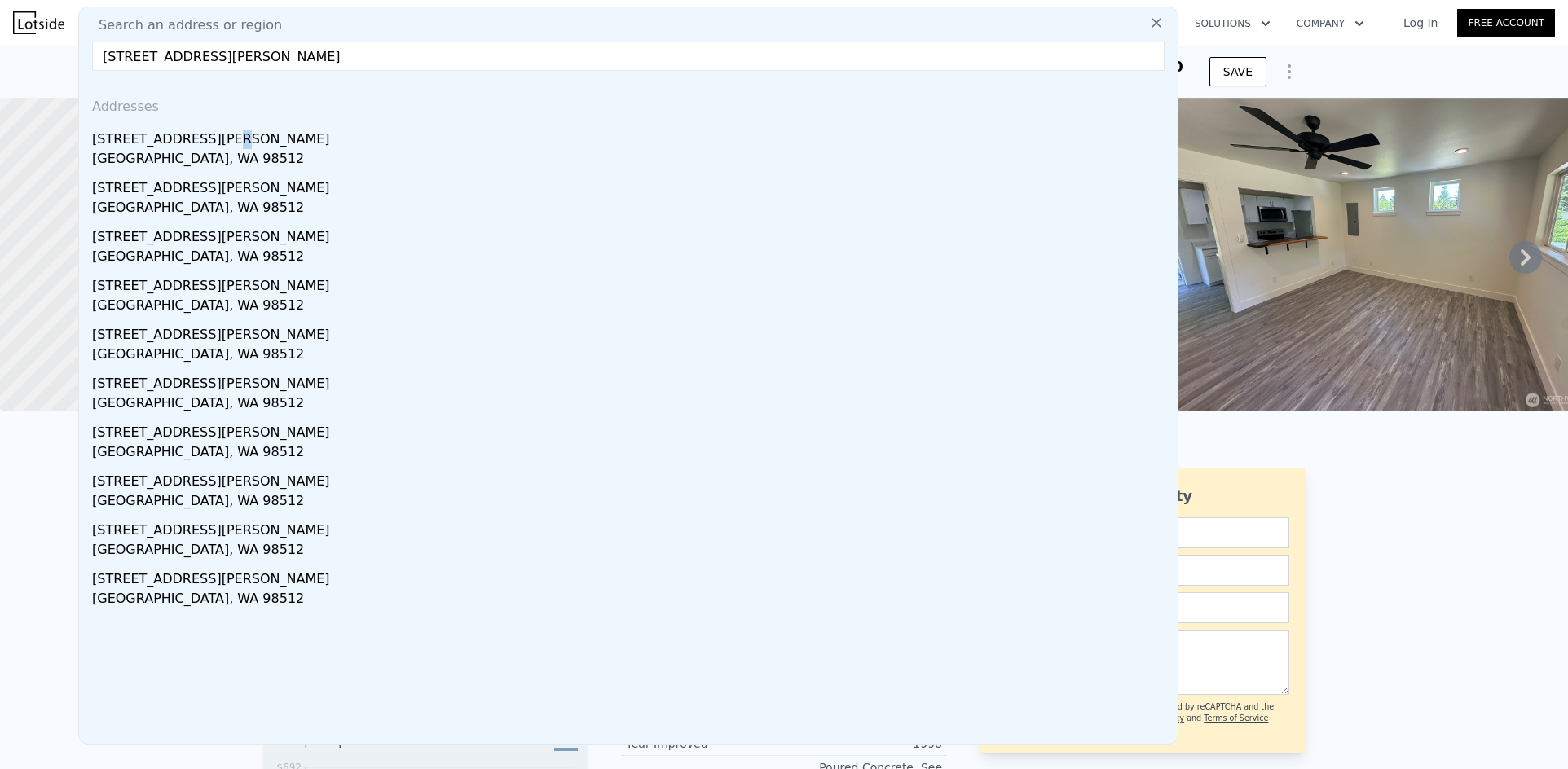
drag, startPoint x: 214, startPoint y: 143, endPoint x: 718, endPoint y: 171, distance: 504.8
click at [213, 144] on div "[STREET_ADDRESS][PERSON_NAME]" at bounding box center [631, 135] width 1079 height 26
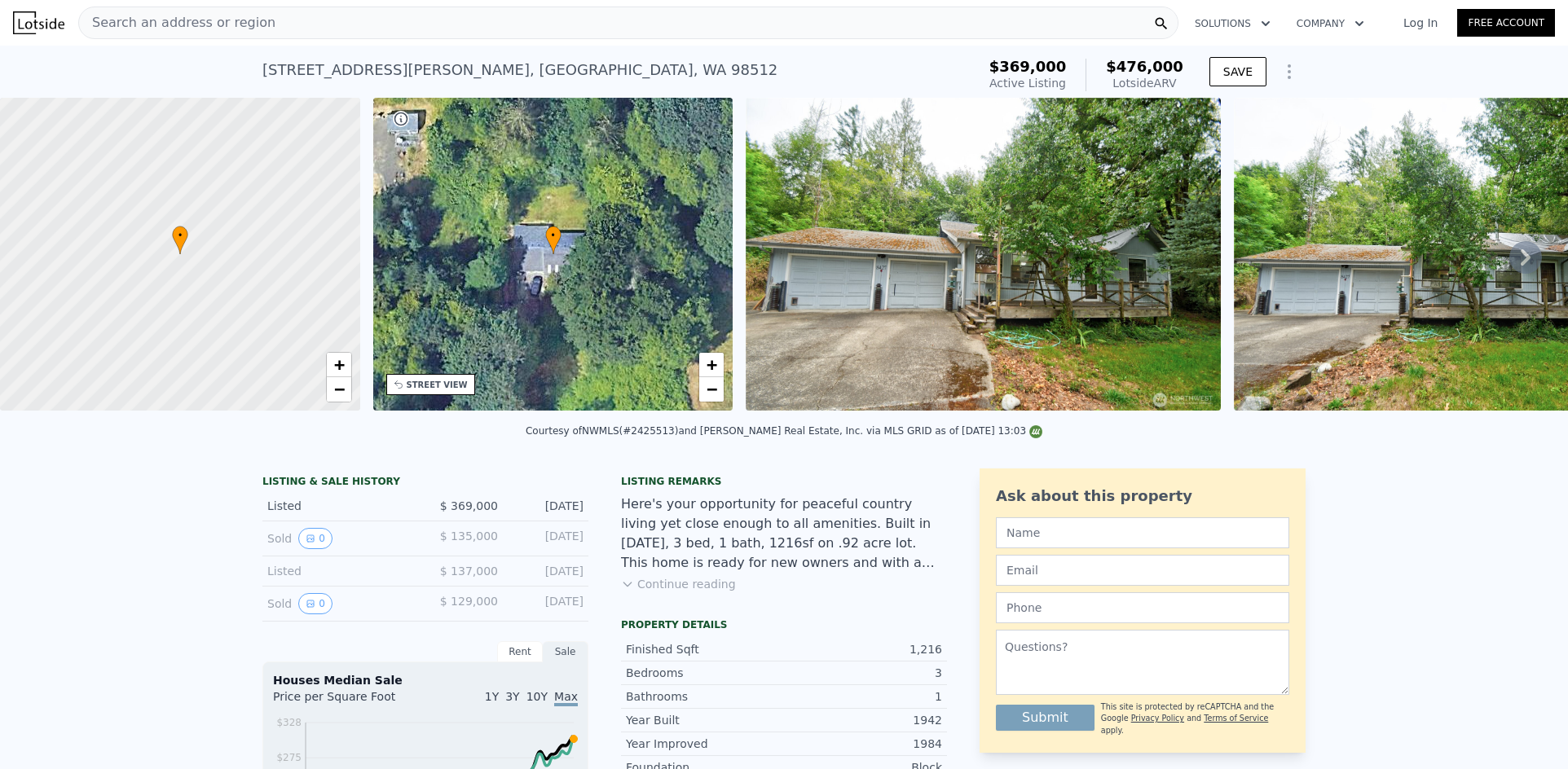
click at [311, 21] on div "Search an address or region" at bounding box center [629, 23] width 1100 height 33
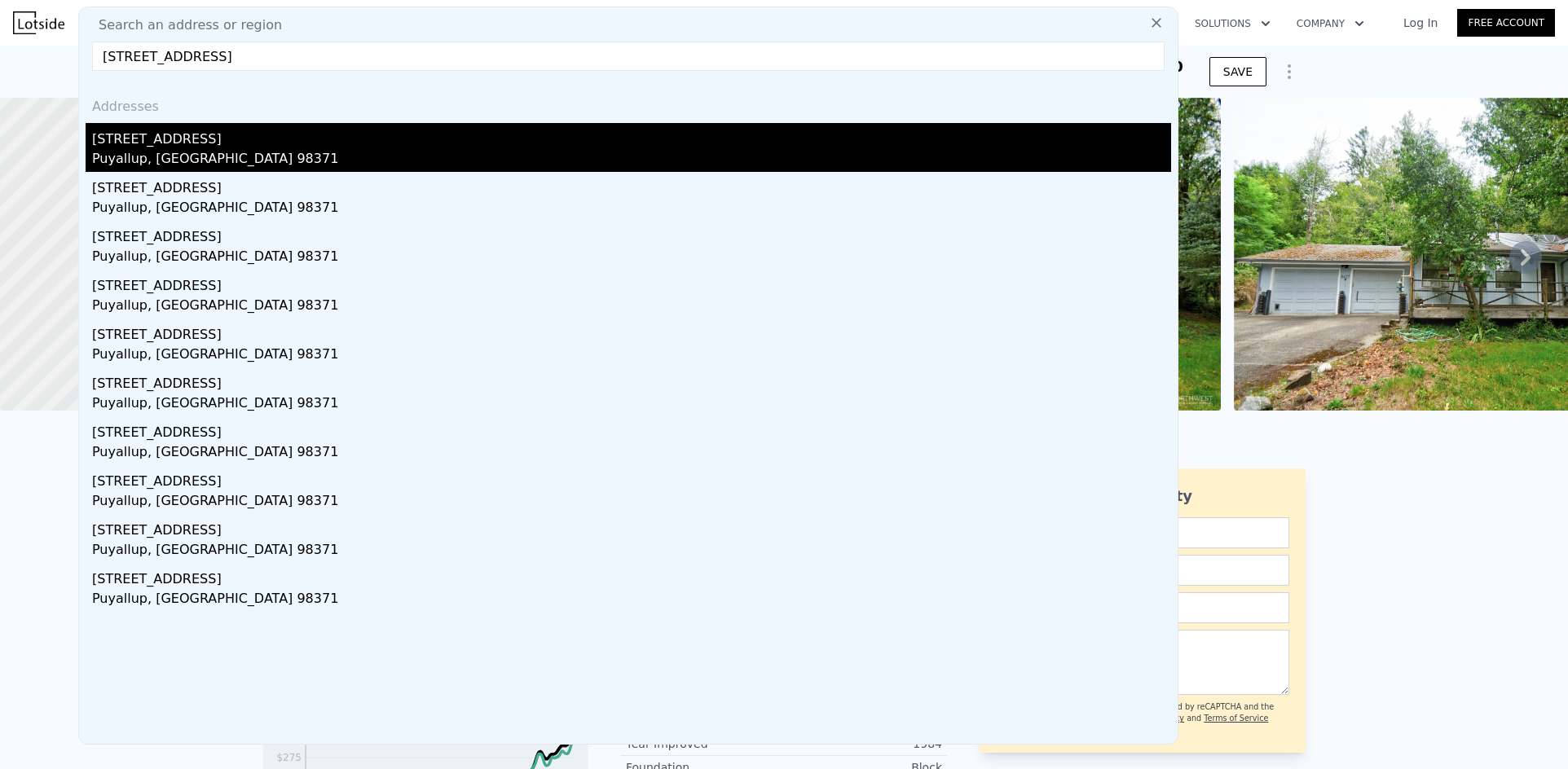
type input "[STREET_ADDRESS]"
click at [234, 157] on div "Puyallup, [GEOGRAPHIC_DATA] 98371" at bounding box center [631, 160] width 1079 height 23
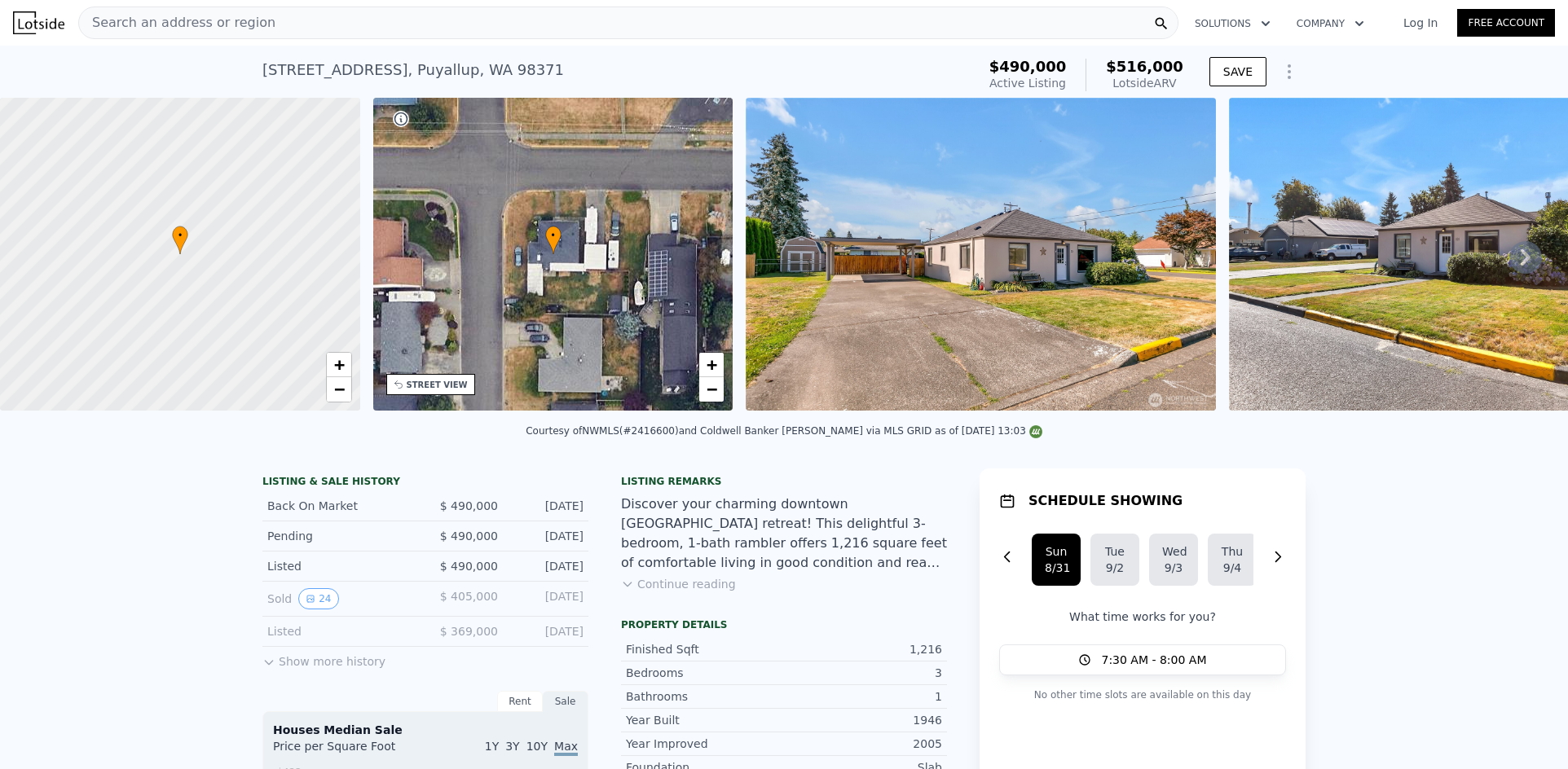
click at [420, 22] on div "Search an address or region" at bounding box center [629, 23] width 1100 height 33
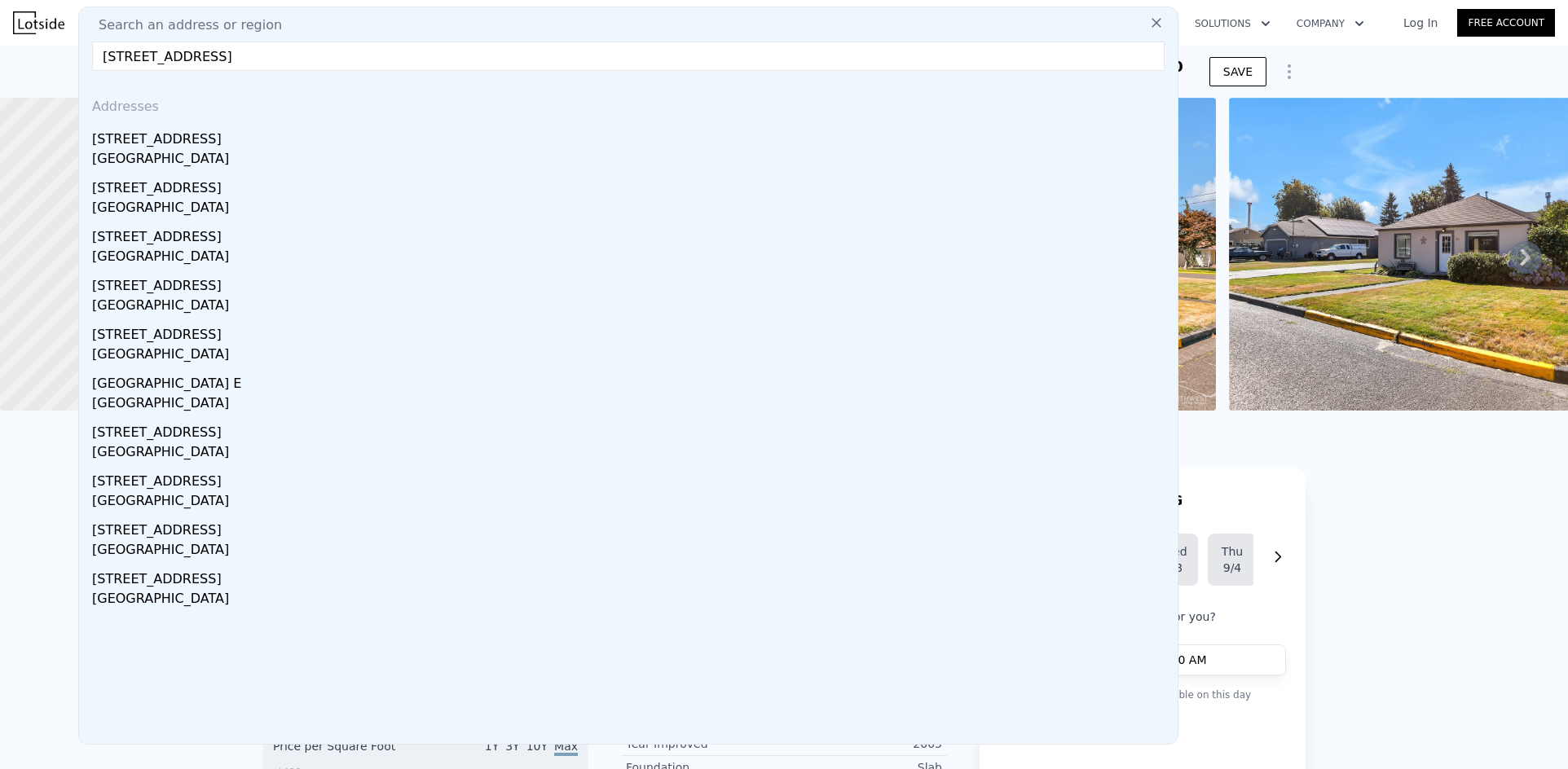
type input "[STREET_ADDRESS]"
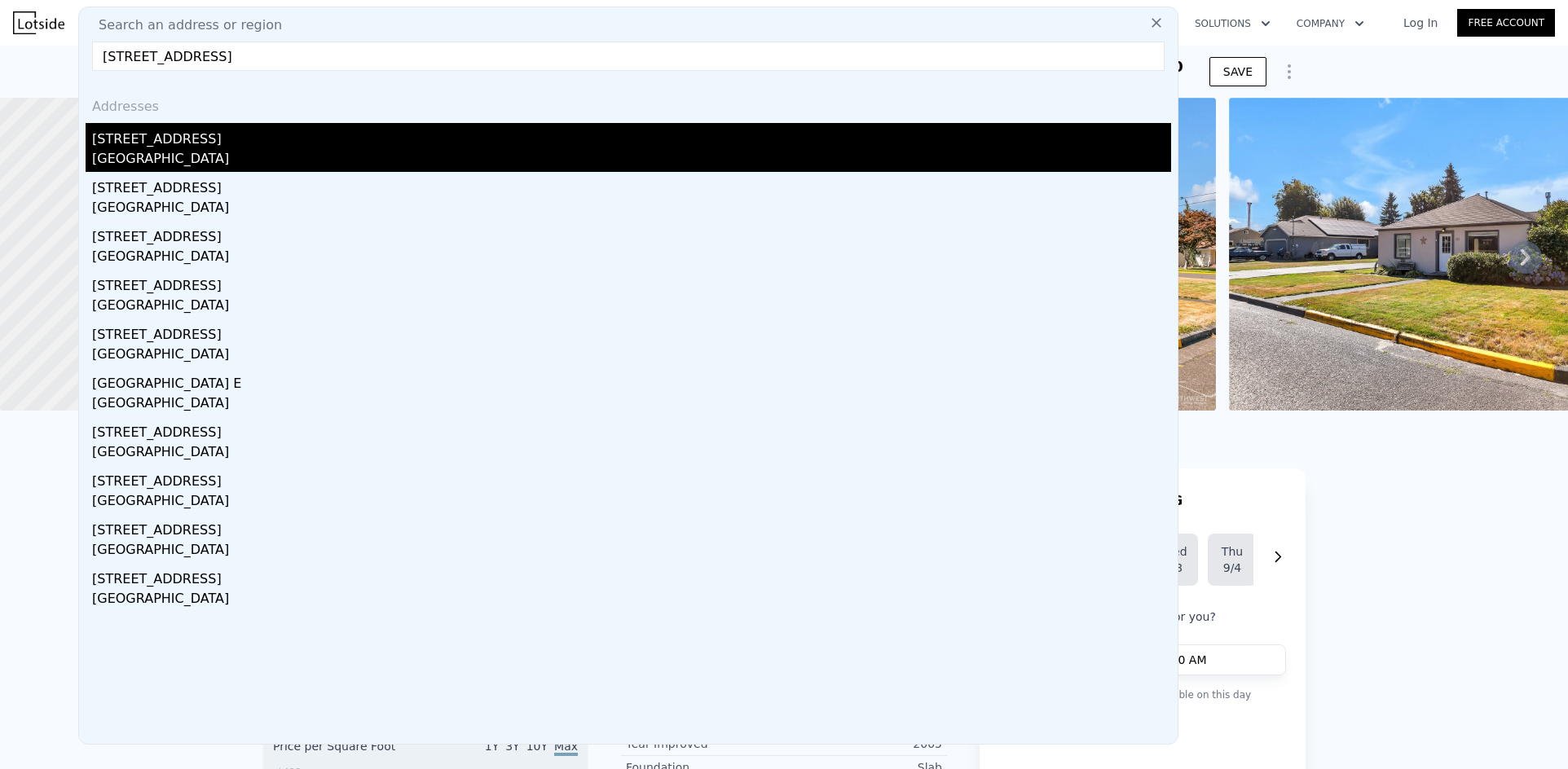
click at [298, 148] on div "[STREET_ADDRESS]" at bounding box center [631, 135] width 1079 height 26
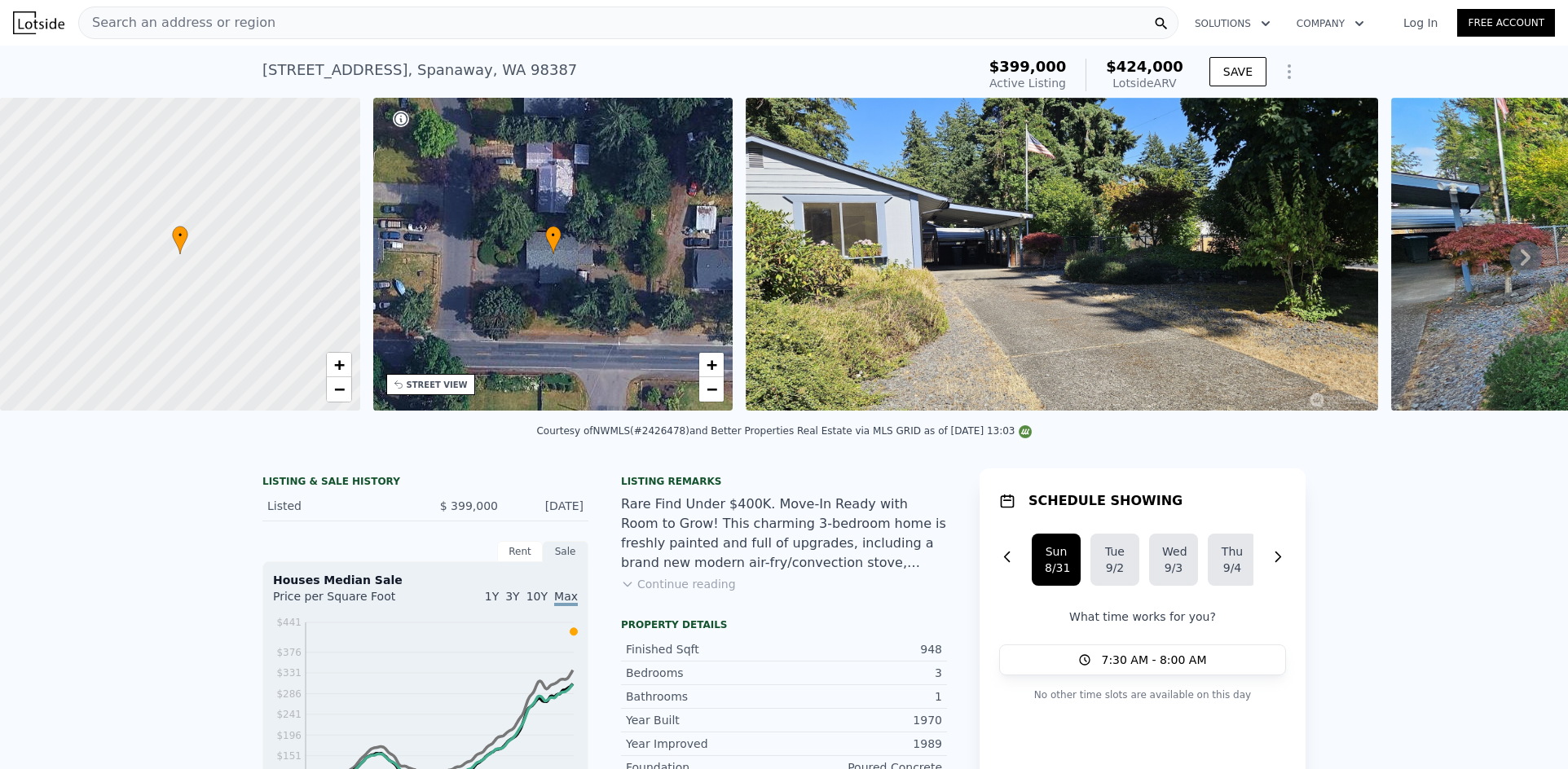
click at [1509, 264] on icon at bounding box center [1525, 257] width 33 height 33
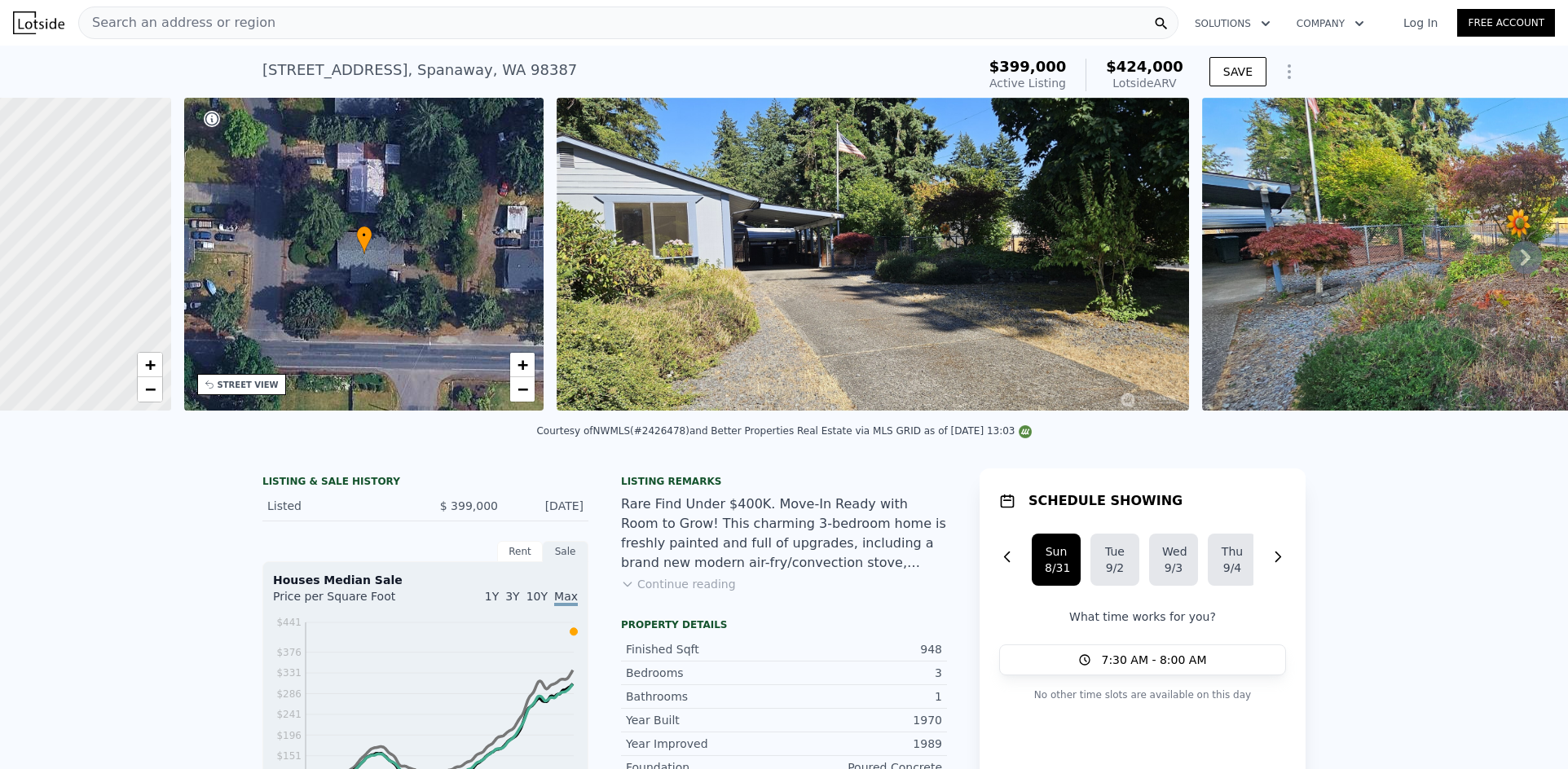
click at [1508, 264] on img at bounding box center [1540, 254] width 678 height 313
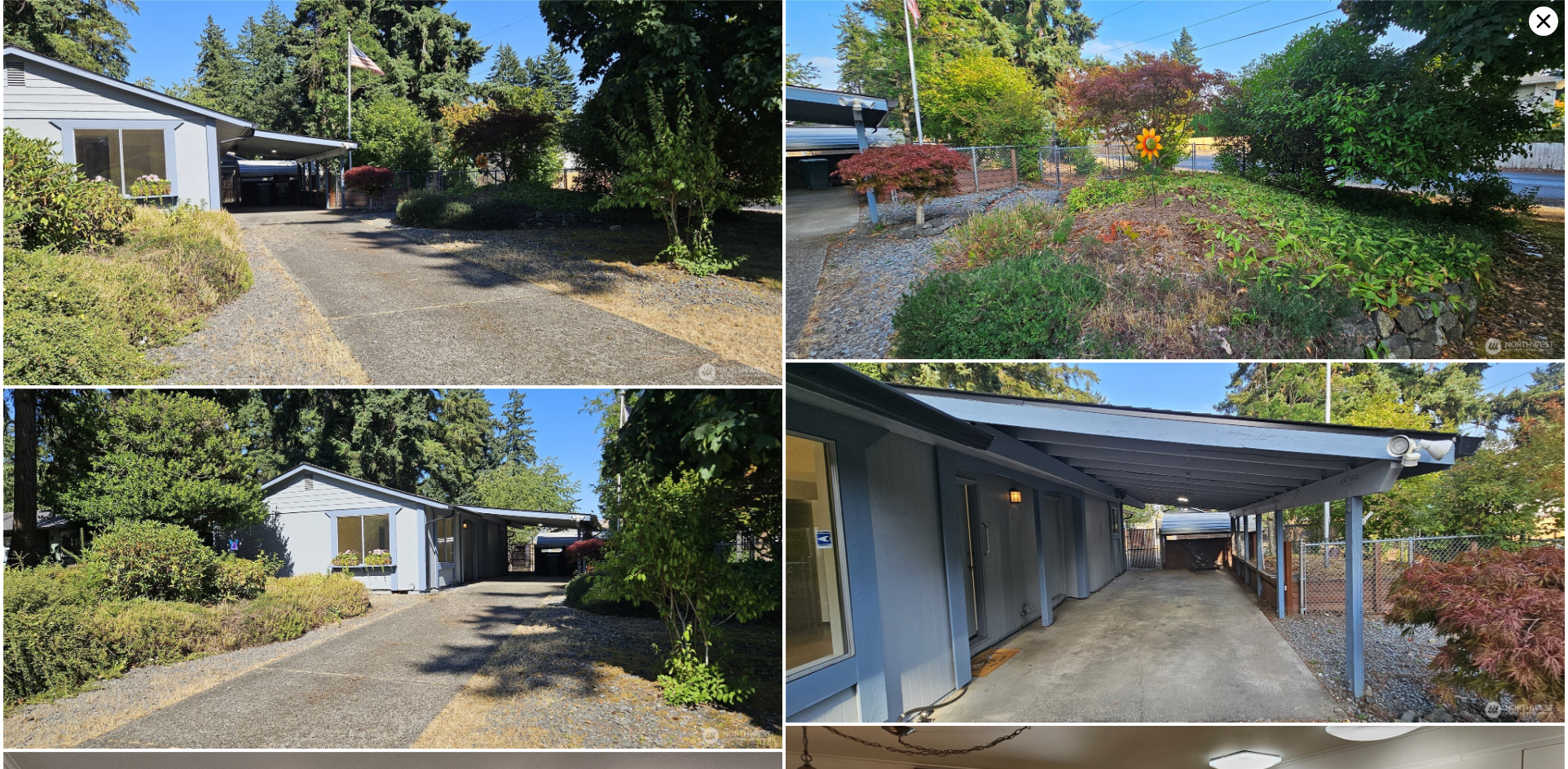
click at [1508, 264] on img at bounding box center [1175, 180] width 779 height 359
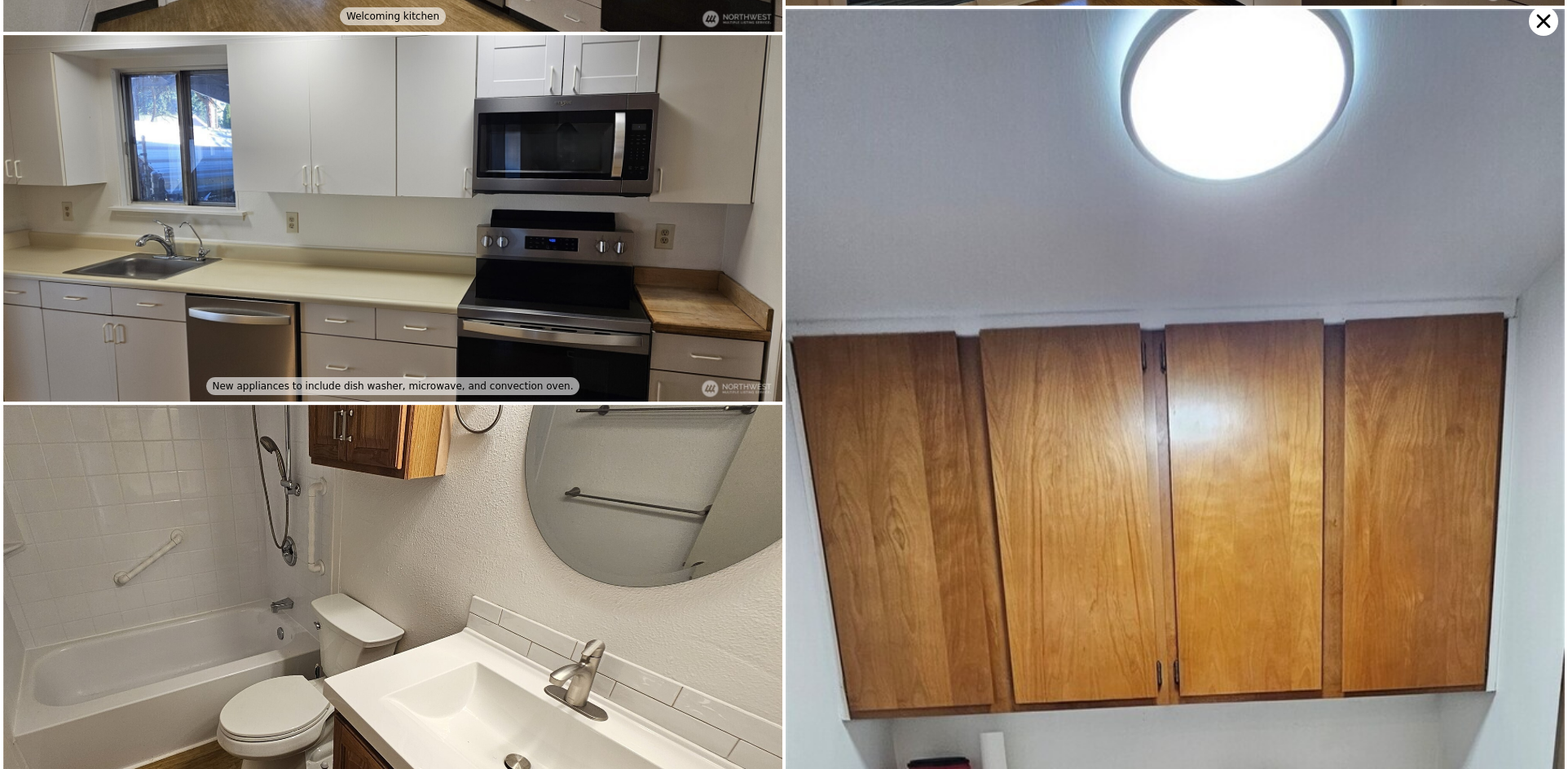
scroll to position [1081, 0]
type input "2"
type input "960"
type input "1529"
type input "5600"
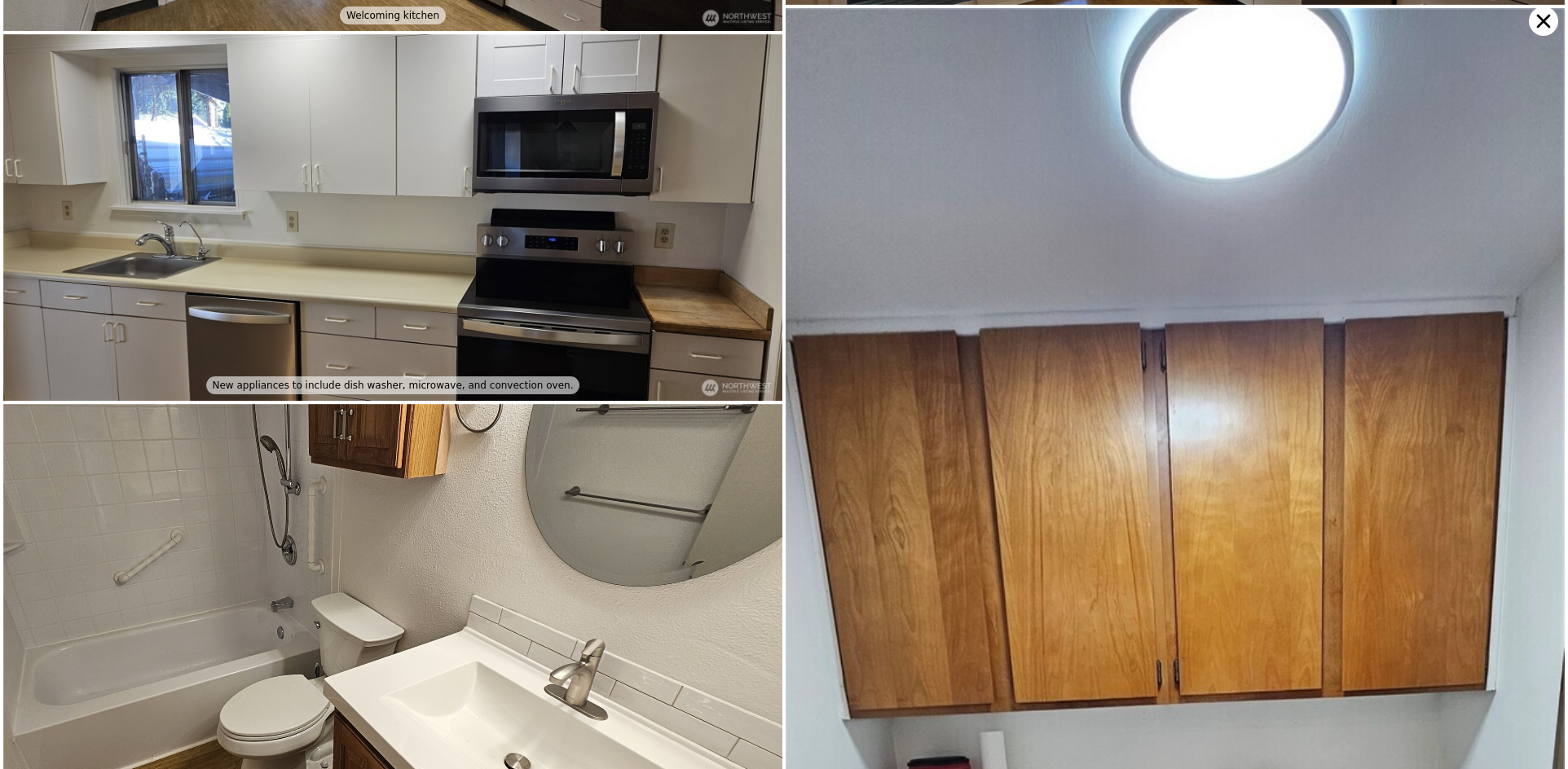
type input "13608"
type input "$ 516,000"
type input "5"
type input "-$ 43,839"
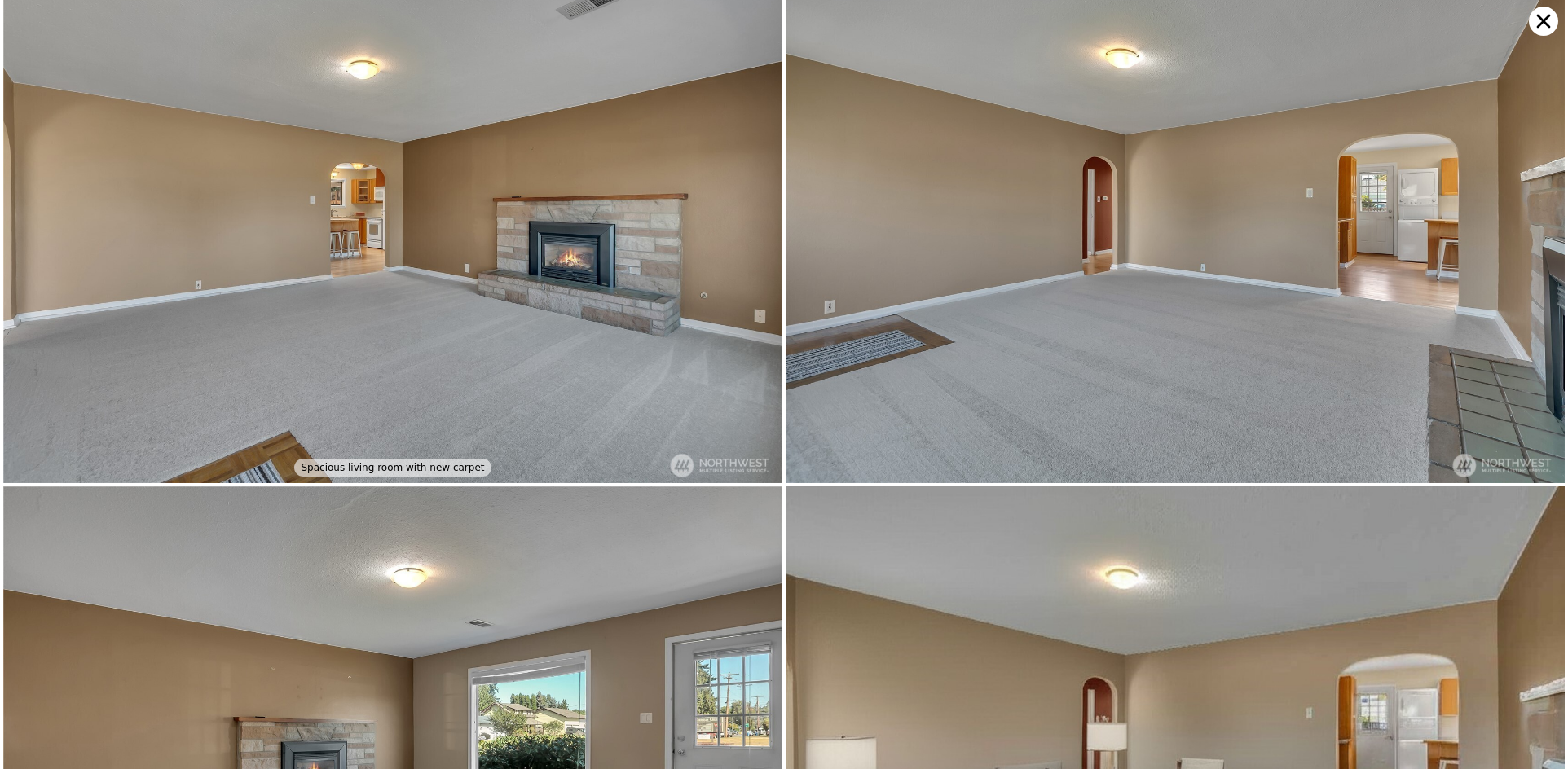
scroll to position [1555, 0]
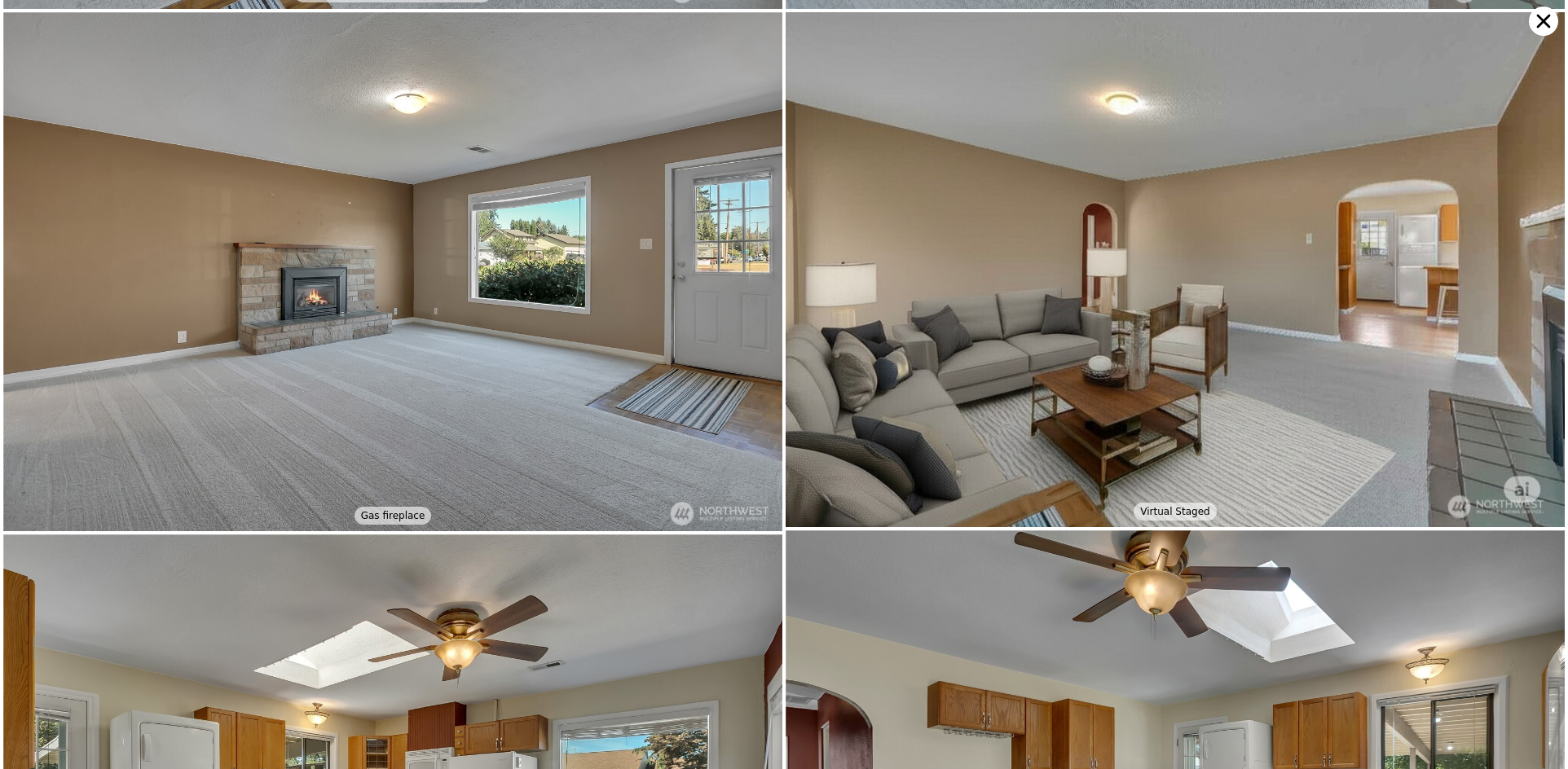
click at [1541, 23] on icon at bounding box center [1544, 22] width 14 height 14
